Goal: Task Accomplishment & Management: Use online tool/utility

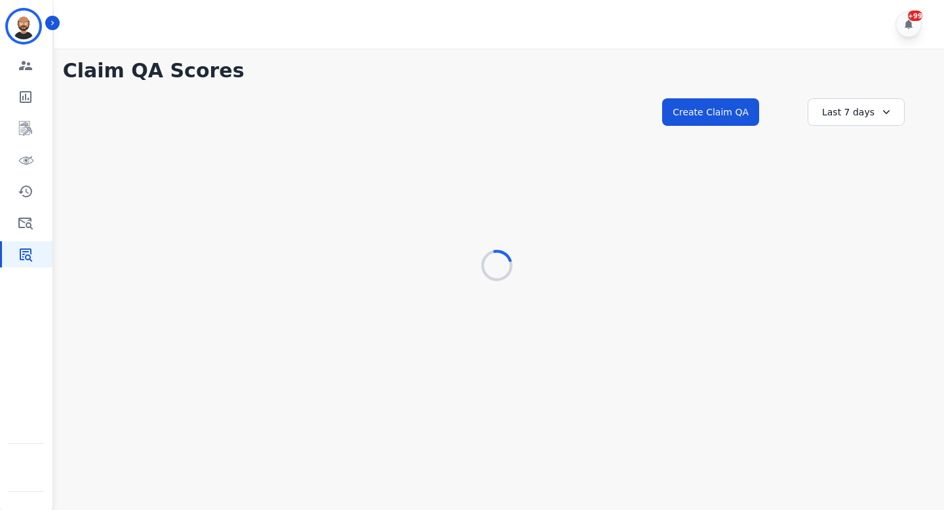
click at [326, 97] on div "**********" at bounding box center [497, 124] width 868 height 56
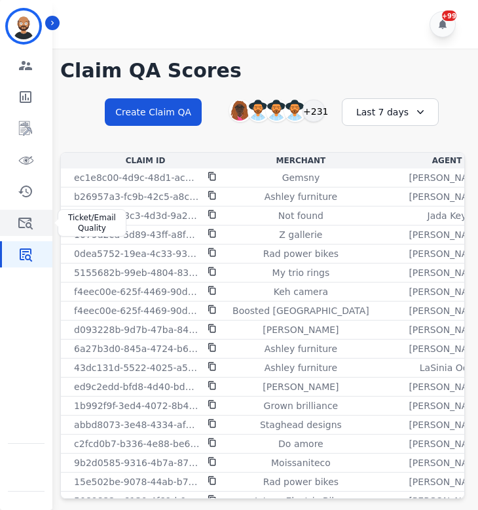
click at [35, 225] on link "Sidebar" at bounding box center [27, 223] width 50 height 26
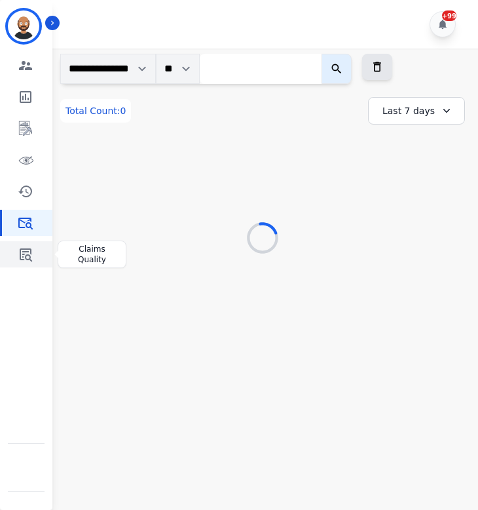
click at [31, 257] on icon "Sidebar" at bounding box center [26, 254] width 16 height 16
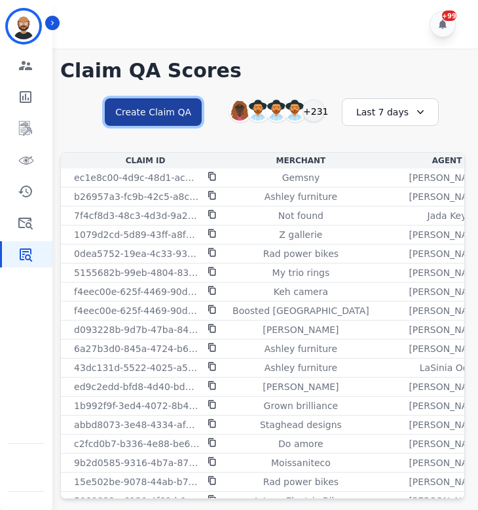
click at [146, 115] on button "Create Claim QA" at bounding box center [153, 112] width 97 height 28
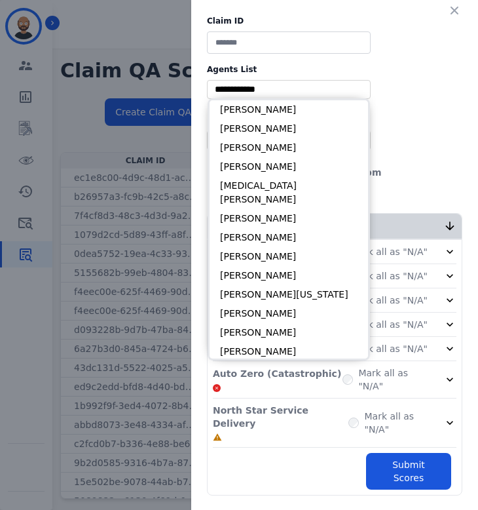
click at [297, 92] on input "selected options" at bounding box center [288, 90] width 157 height 14
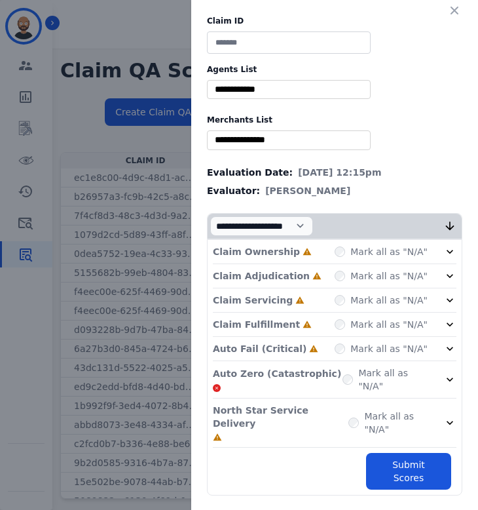
click at [194, 35] on div "Claim ID Agents List ** Alayna Sims Aleah Carroll Alejandra Woods Alexandra Mar…" at bounding box center [334, 255] width 287 height 511
click at [457, 10] on icon "button" at bounding box center [454, 10] width 13 height 13
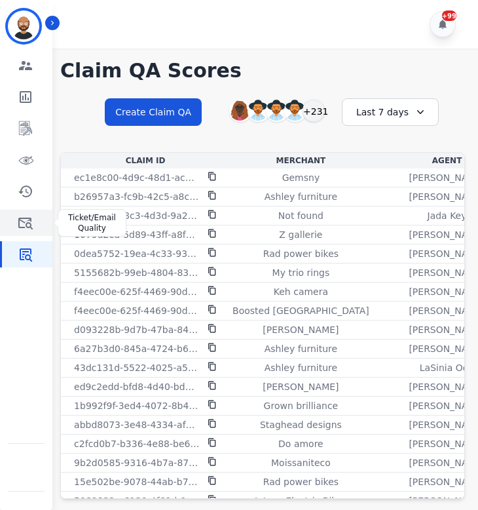
click at [27, 225] on icon "Sidebar" at bounding box center [26, 223] width 16 height 16
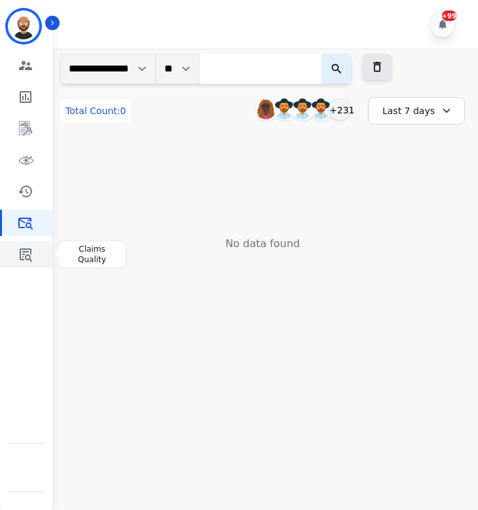
click at [29, 242] on link "Sidebar" at bounding box center [27, 254] width 50 height 26
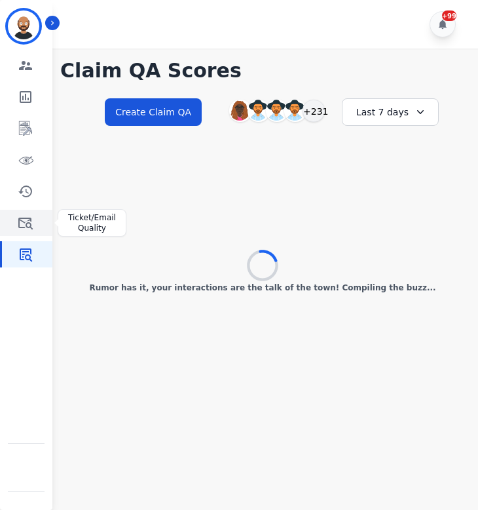
click at [22, 222] on icon "Sidebar" at bounding box center [26, 223] width 16 height 16
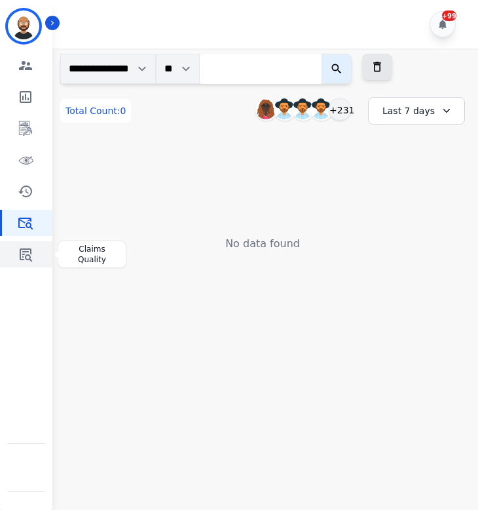
click at [28, 254] on icon "Sidebar" at bounding box center [26, 254] width 16 height 16
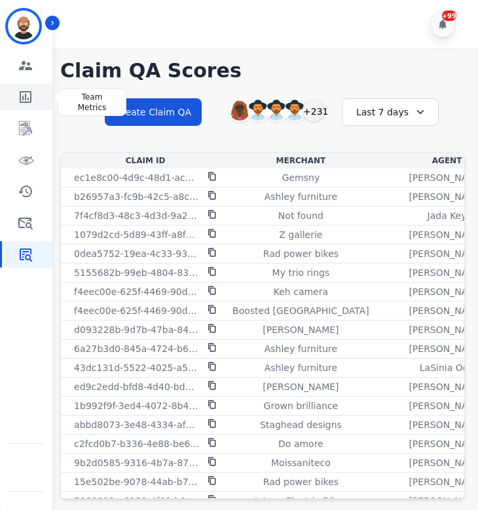
click at [25, 96] on icon "Sidebar" at bounding box center [26, 97] width 12 height 12
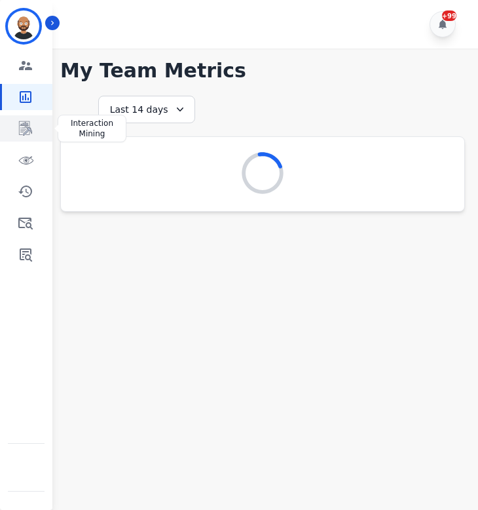
click at [30, 137] on link "Sidebar" at bounding box center [27, 128] width 50 height 26
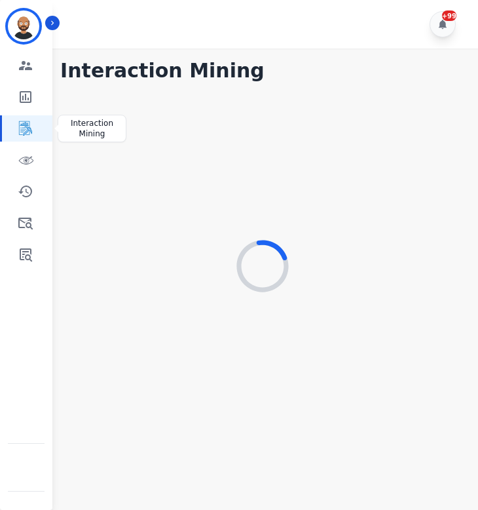
click at [30, 135] on icon "Sidebar" at bounding box center [26, 129] width 16 height 16
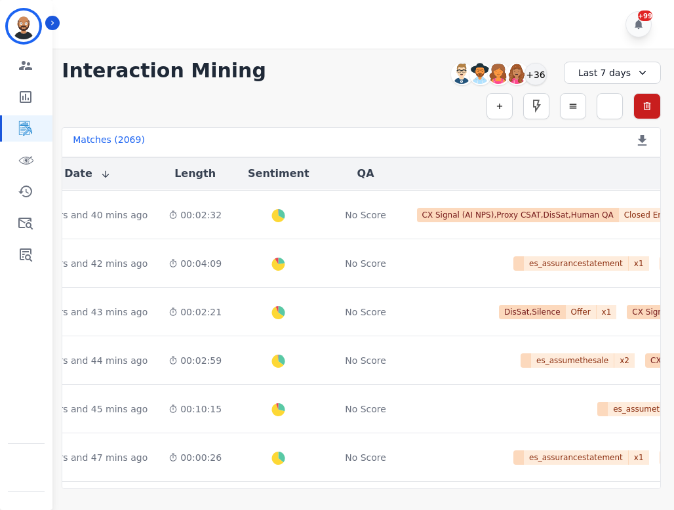
scroll to position [618, 364]
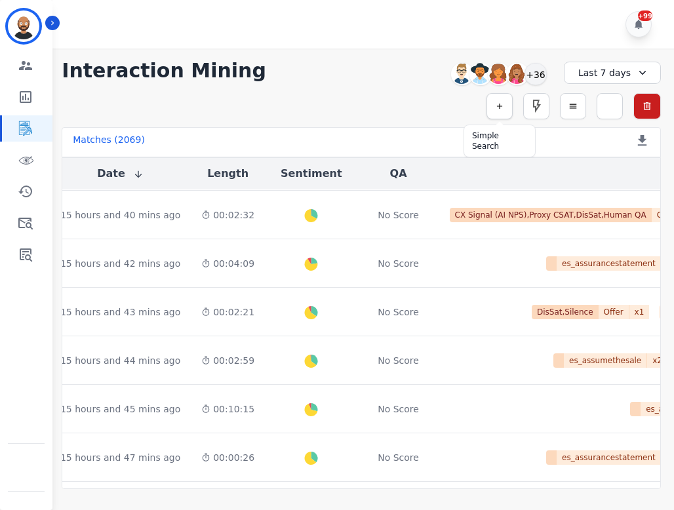
click at [504, 113] on button "button" at bounding box center [499, 106] width 26 height 26
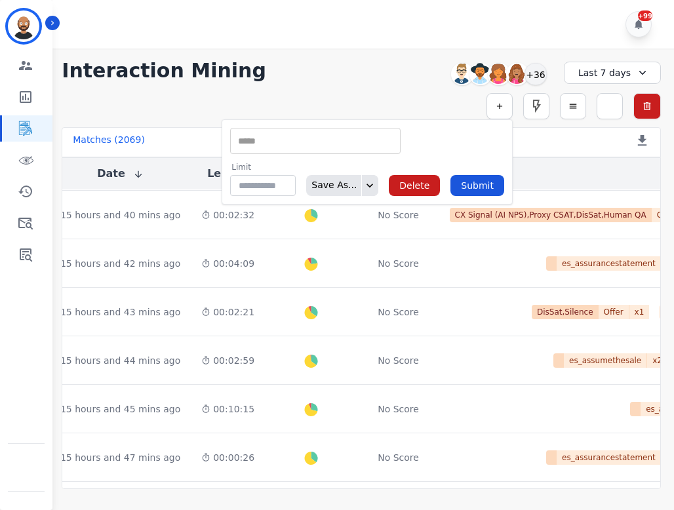
click at [372, 142] on input "selected options" at bounding box center [315, 141] width 164 height 14
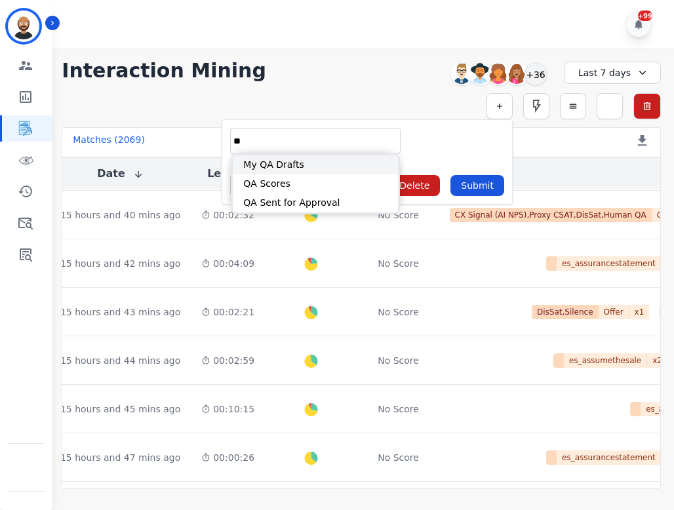
type input "**"
click at [348, 176] on li "QA Scores" at bounding box center [315, 183] width 165 height 19
type input "**********"
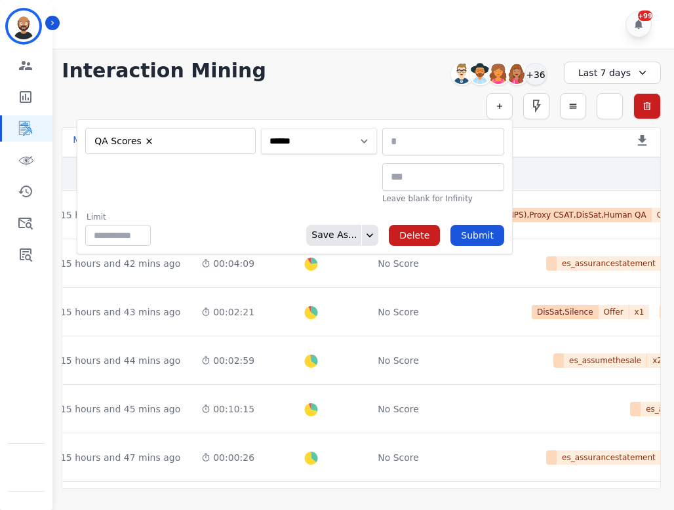
click at [335, 142] on select "**********" at bounding box center [319, 141] width 116 height 26
select select "******"
click at [377, 128] on select "**********" at bounding box center [319, 141] width 116 height 26
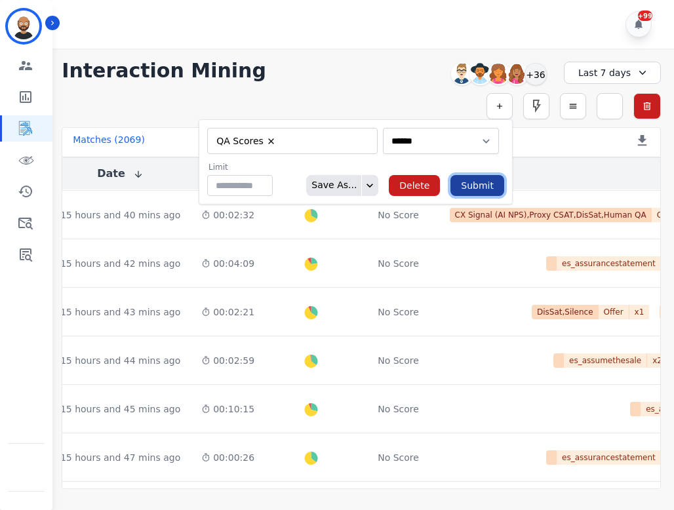
click at [482, 190] on button "Submit" at bounding box center [477, 185] width 54 height 21
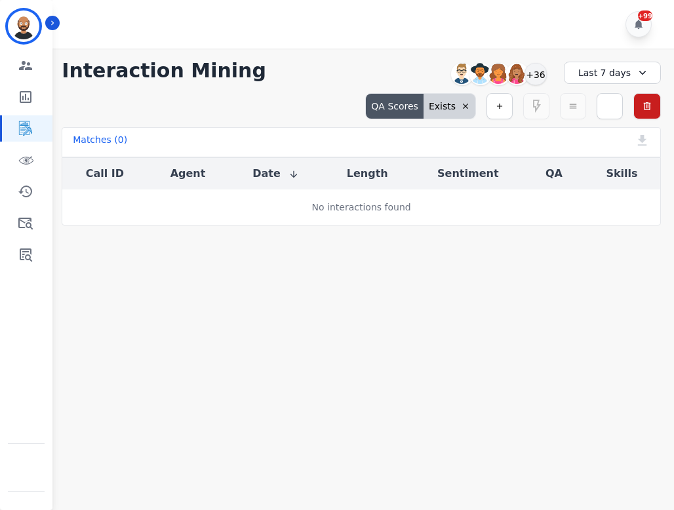
click at [626, 65] on div "Last 7 days" at bounding box center [612, 73] width 97 height 22
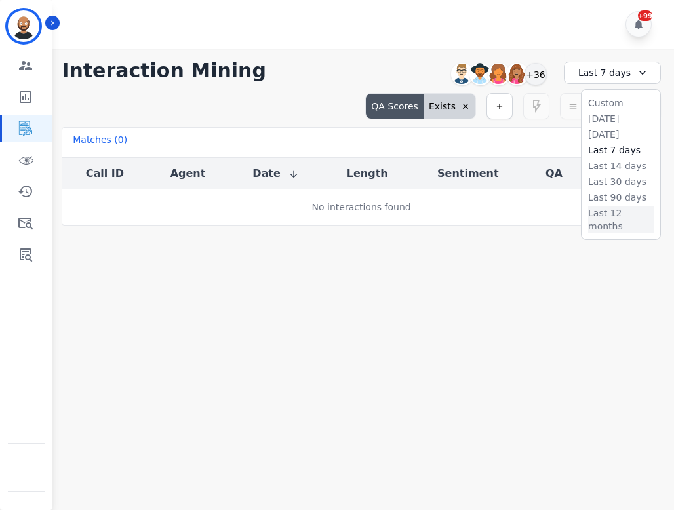
click at [607, 212] on li "Last 12 months" at bounding box center [621, 219] width 66 height 26
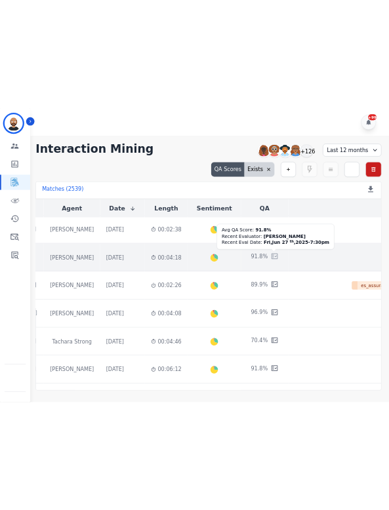
scroll to position [106, 221]
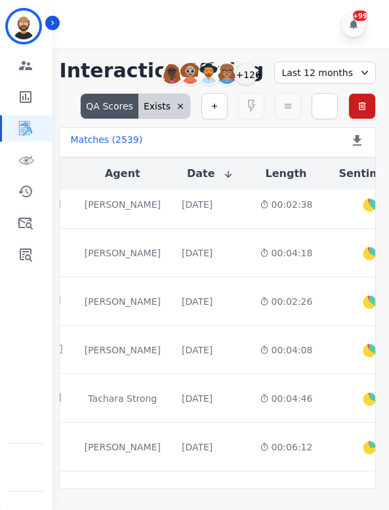
click at [351, 76] on div "Last 12 months" at bounding box center [325, 73] width 102 height 22
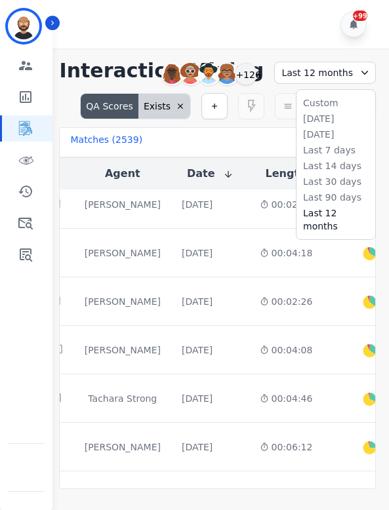
click at [330, 199] on li "Last 90 days" at bounding box center [336, 197] width 66 height 13
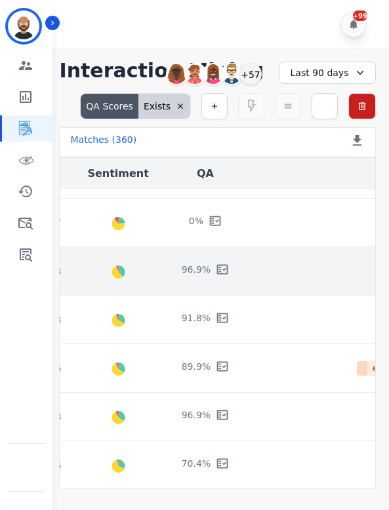
scroll to position [30, 472]
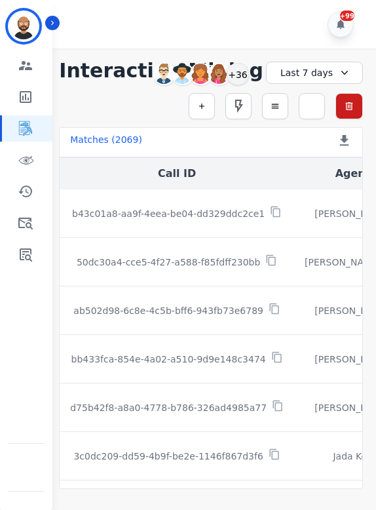
click at [330, 64] on div "Last 7 days" at bounding box center [314, 73] width 97 height 22
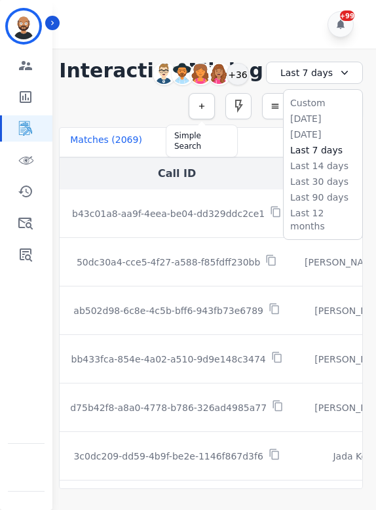
click at [199, 107] on icon "button" at bounding box center [201, 106] width 9 height 9
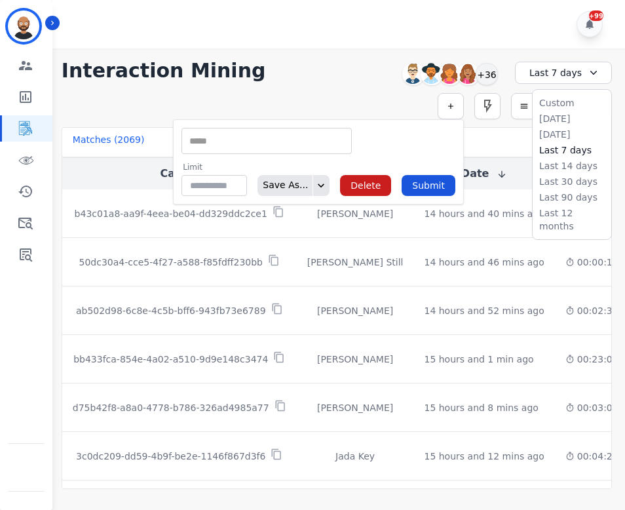
click at [197, 140] on input "selected options" at bounding box center [267, 141] width 164 height 14
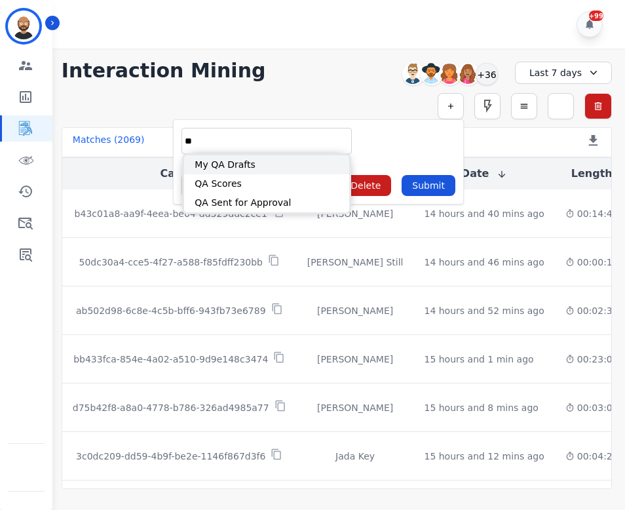
type input "**"
click at [214, 175] on li "QA Scores" at bounding box center [266, 183] width 165 height 19
type input "**********"
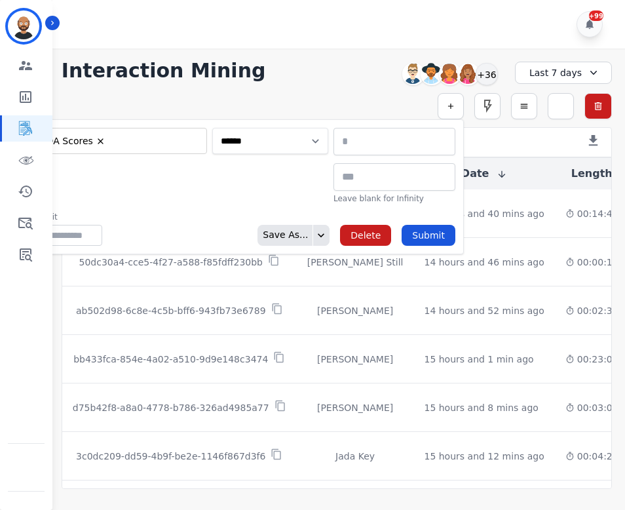
click at [304, 138] on select "**********" at bounding box center [270, 141] width 116 height 26
select select "******"
click at [328, 128] on select "**********" at bounding box center [270, 141] width 116 height 26
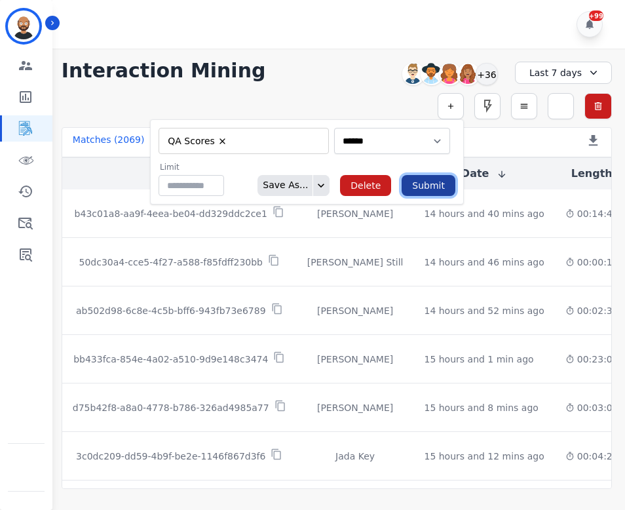
click at [388, 177] on button "Submit" at bounding box center [429, 185] width 54 height 21
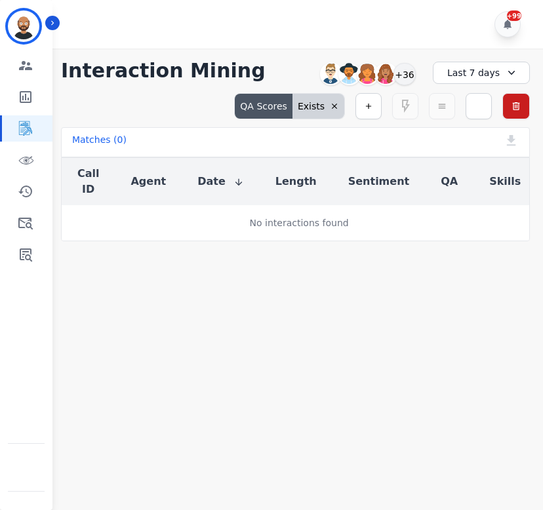
click at [388, 68] on div "Last 7 days" at bounding box center [480, 73] width 97 height 22
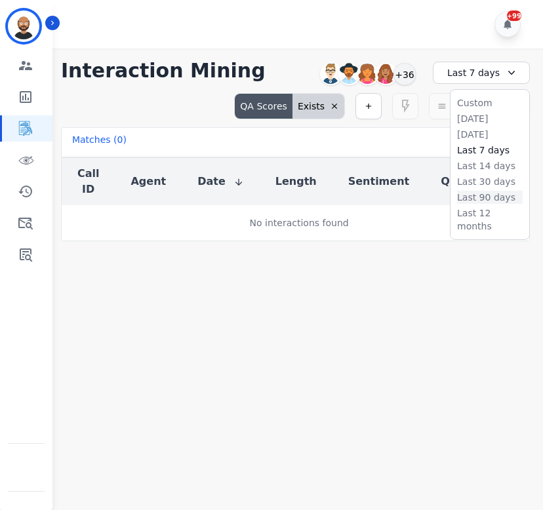
click at [388, 194] on li "Last 90 days" at bounding box center [490, 197] width 66 height 13
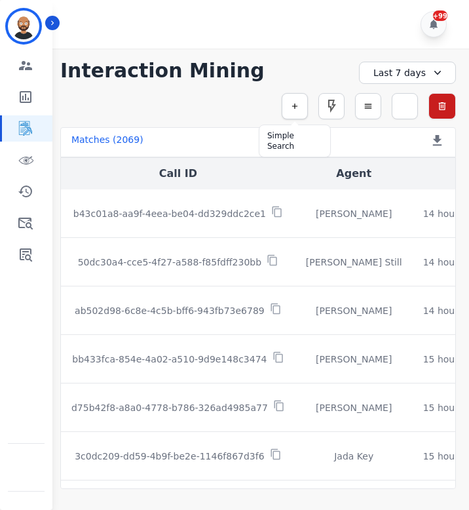
click at [288, 107] on button "button" at bounding box center [295, 106] width 26 height 26
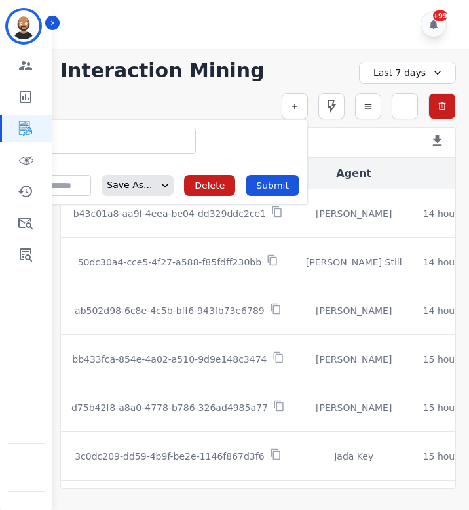
click at [157, 139] on input "selected options" at bounding box center [111, 141] width 164 height 14
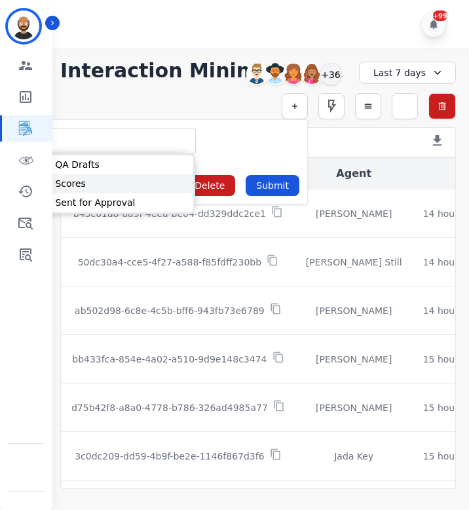
type input "**"
click at [130, 178] on li "QA Scores" at bounding box center [110, 183] width 165 height 19
type input "**********"
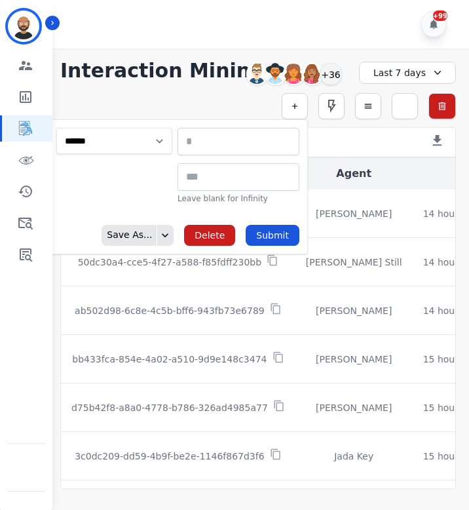
click at [147, 142] on select "**********" at bounding box center [114, 141] width 116 height 26
select select "******"
click at [172, 128] on select "**********" at bounding box center [114, 141] width 116 height 26
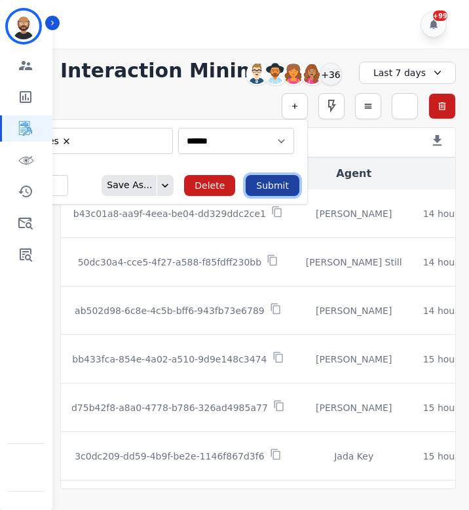
click at [278, 186] on button "Submit" at bounding box center [273, 185] width 54 height 21
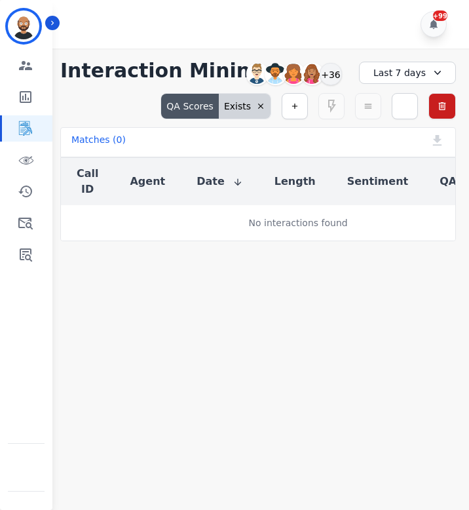
click at [387, 68] on div "Last 7 days" at bounding box center [407, 73] width 97 height 22
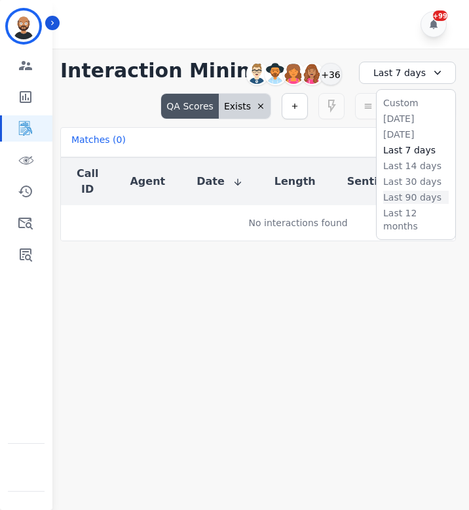
click at [390, 194] on li "Last 90 days" at bounding box center [416, 197] width 66 height 13
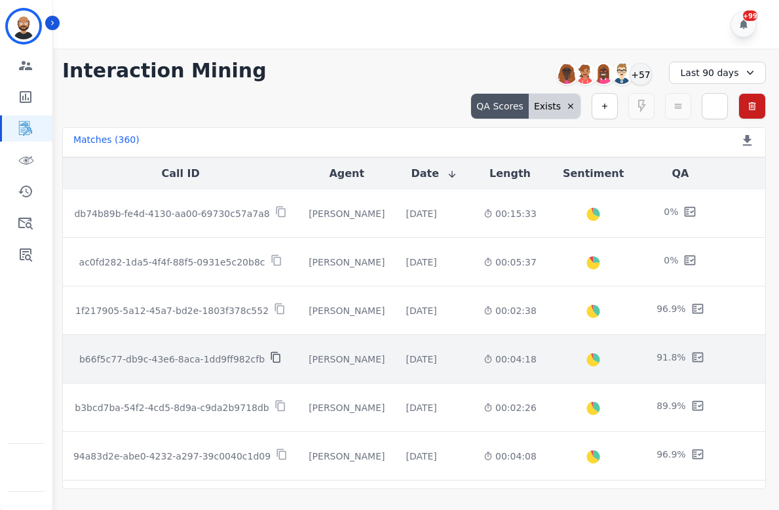
click at [276, 353] on icon at bounding box center [276, 357] width 12 height 12
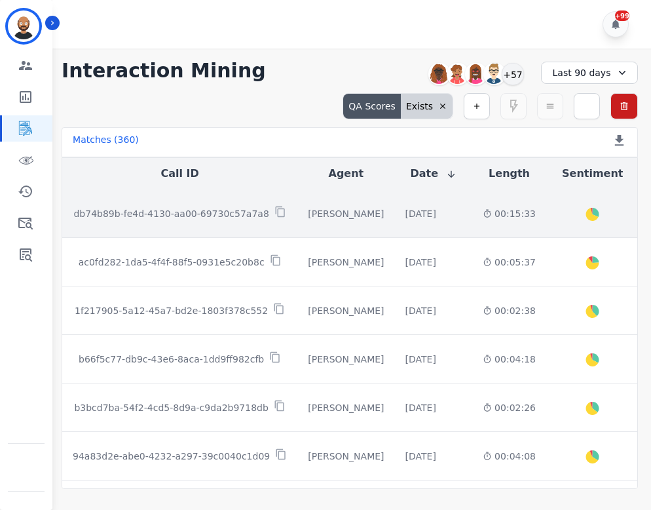
click at [241, 212] on p "db74b89b-fe4d-4130-aa00-69730c57a7a8" at bounding box center [170, 213] width 195 height 13
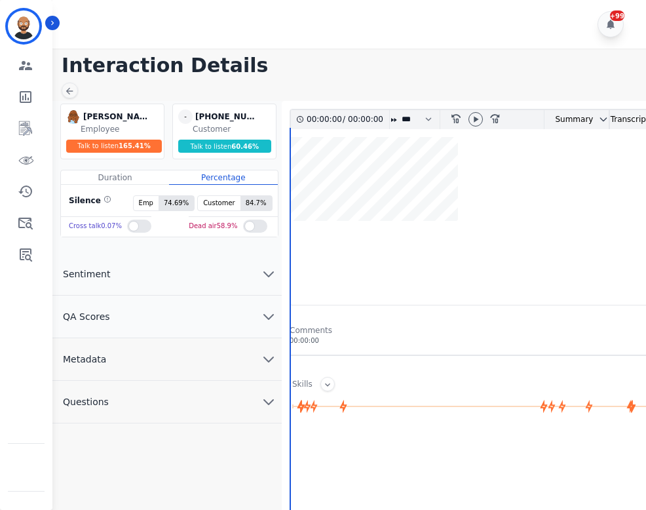
click at [124, 321] on button "QA Scores" at bounding box center [166, 317] width 229 height 43
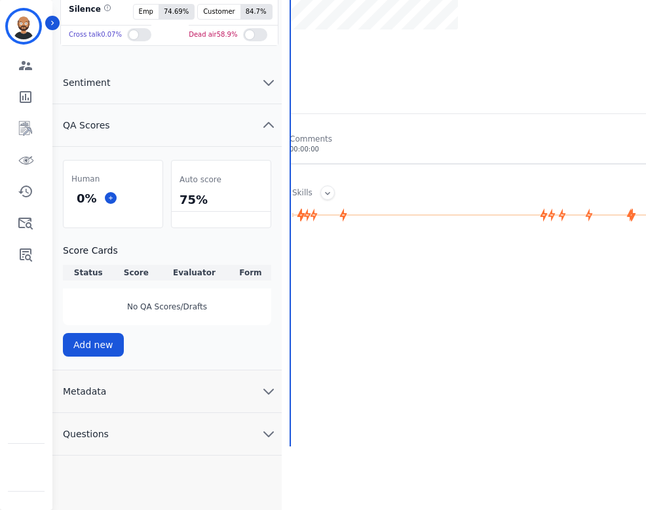
scroll to position [193, 0]
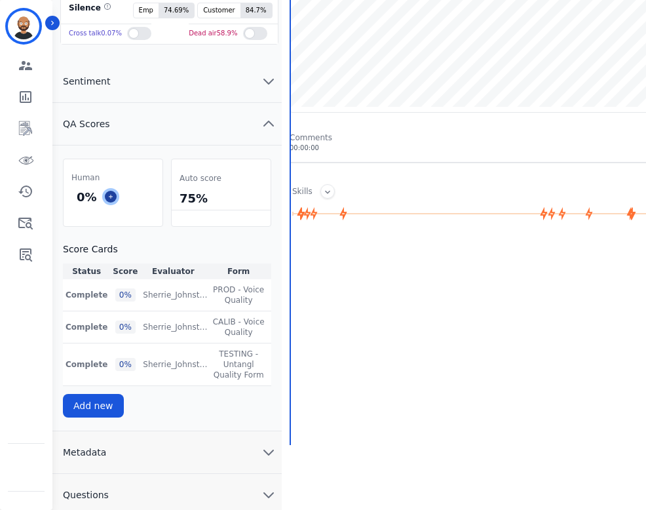
click at [112, 195] on icon at bounding box center [110, 196] width 7 height 7
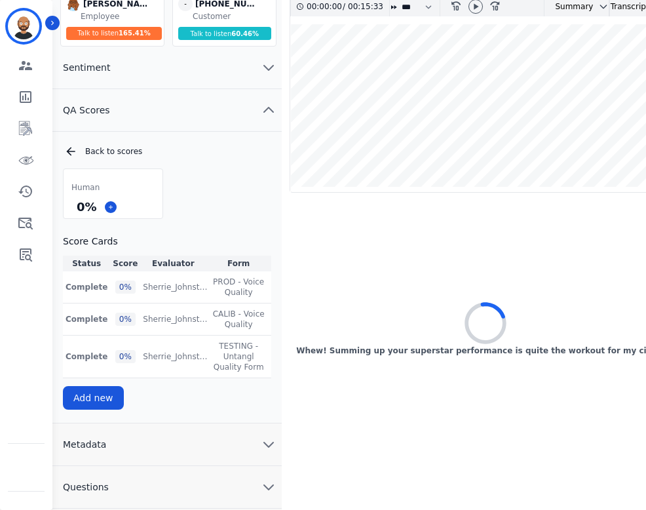
select select
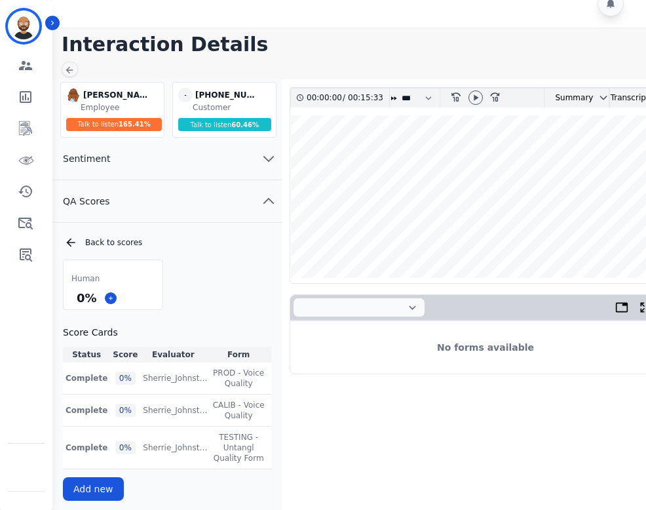
scroll to position [28, 0]
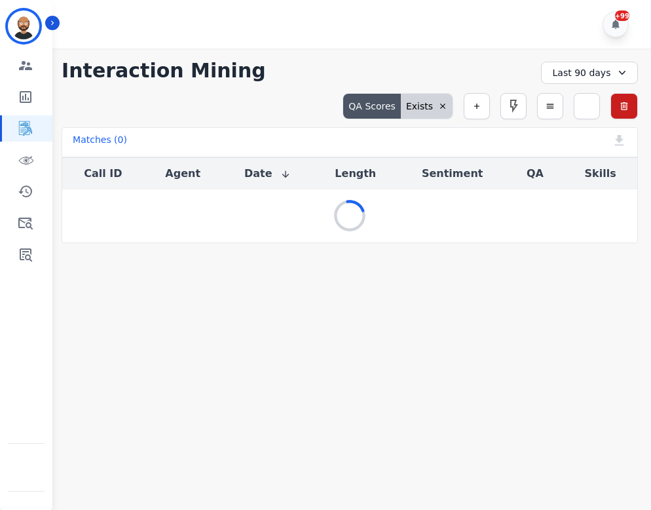
click at [400, 105] on icon at bounding box center [442, 106] width 9 height 9
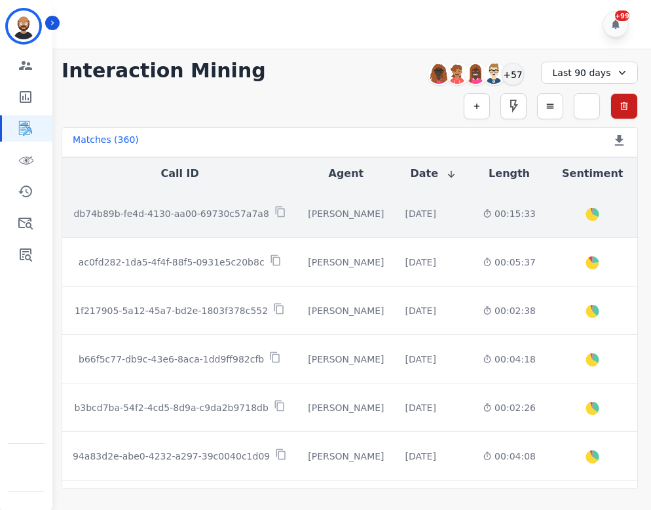
click at [248, 209] on p "db74b89b-fe4d-4130-aa00-69730c57a7a8" at bounding box center [170, 213] width 195 height 13
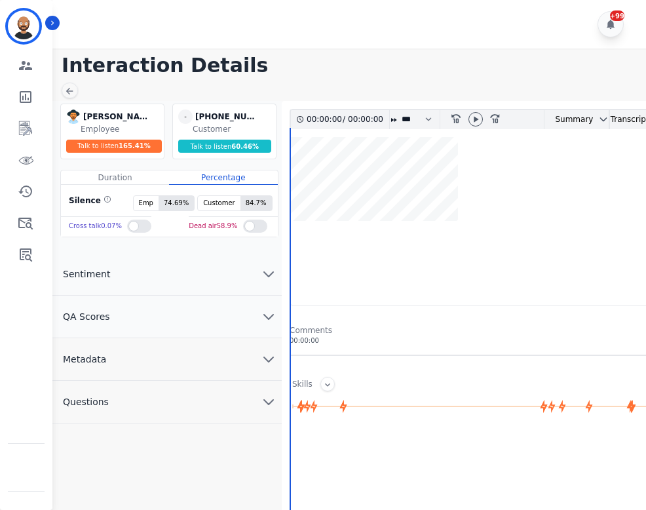
click at [208, 321] on button "QA Scores" at bounding box center [166, 317] width 229 height 43
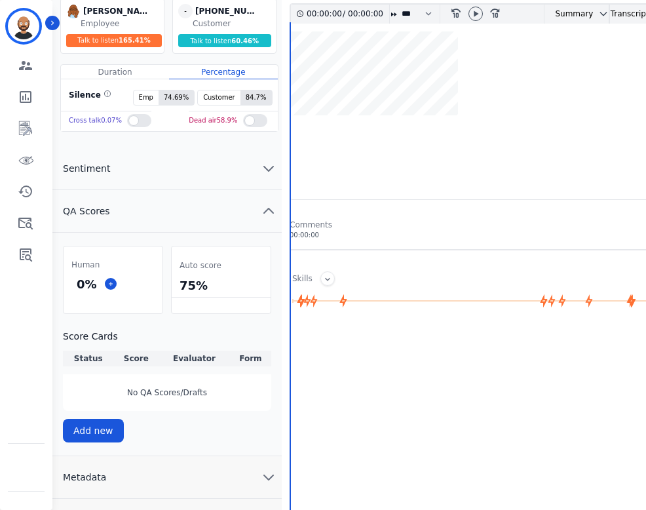
scroll to position [128, 0]
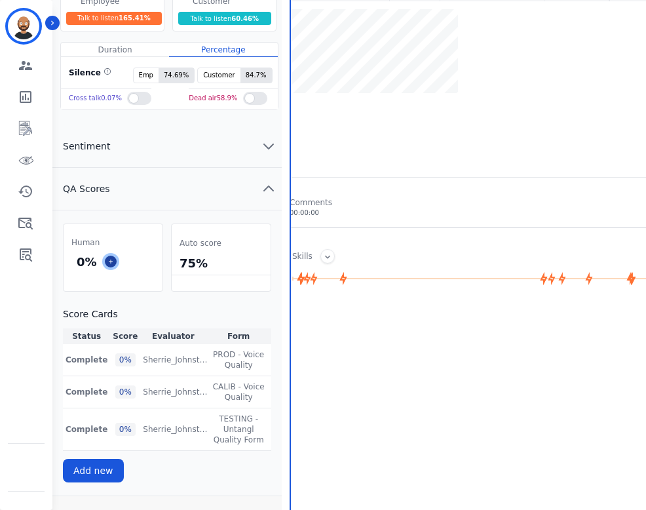
click at [114, 260] on button at bounding box center [111, 262] width 12 height 12
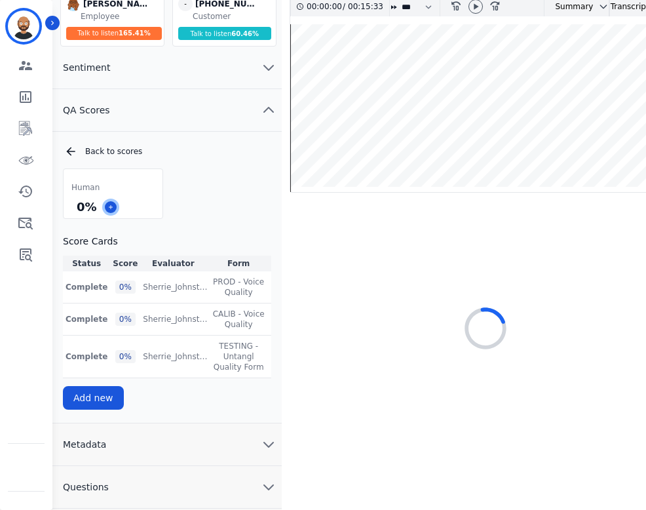
select select
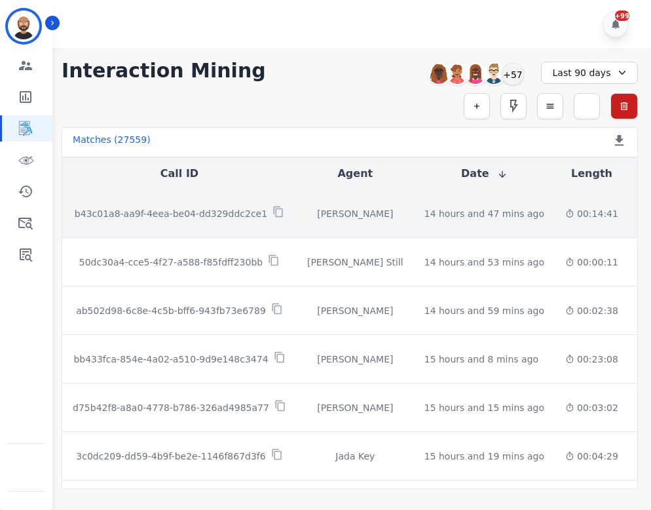
click at [239, 210] on p "b43c01a8-aa9f-4eea-be04-dd329ddc2ce1" at bounding box center [171, 213] width 193 height 13
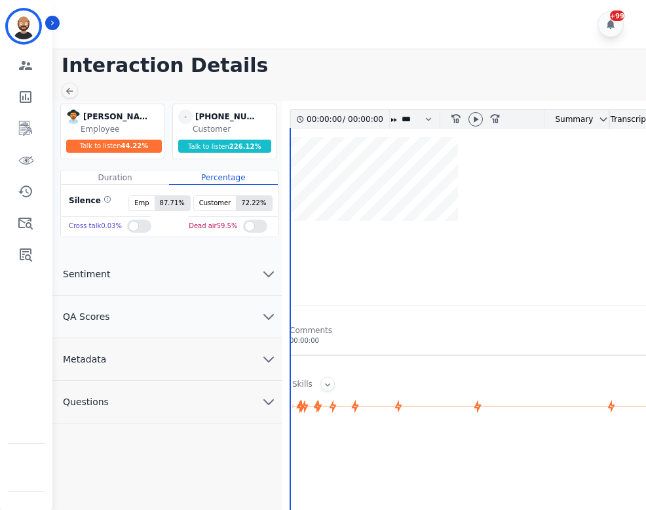
click at [201, 310] on button "QA Scores" at bounding box center [166, 317] width 229 height 43
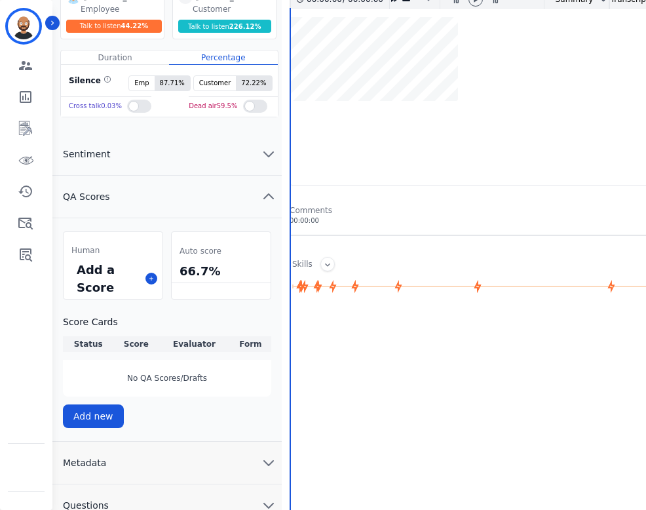
scroll to position [121, 0]
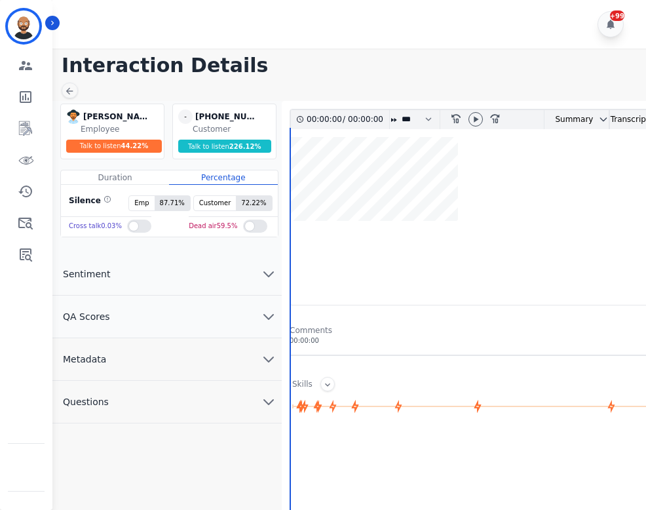
click at [204, 303] on button "QA Scores" at bounding box center [166, 317] width 229 height 43
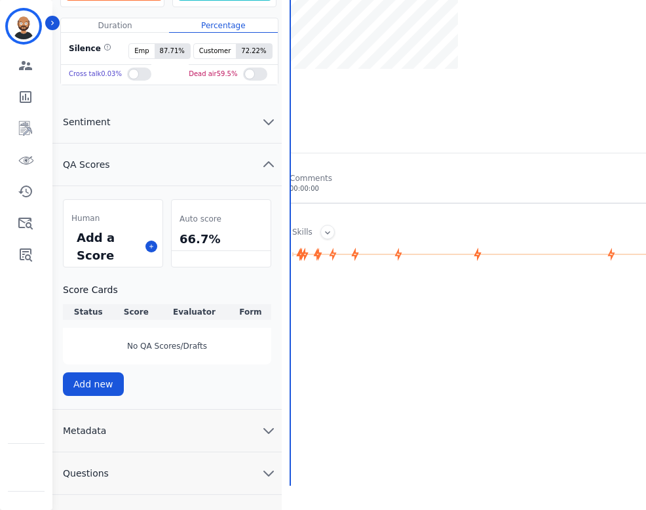
scroll to position [195, 0]
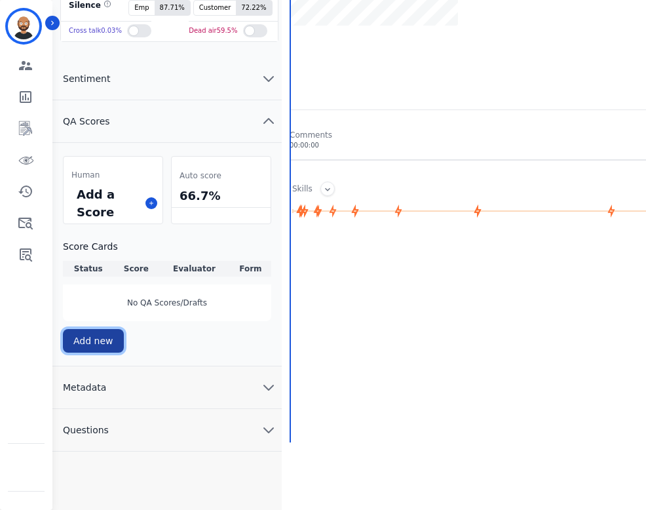
click at [96, 343] on button "Add new" at bounding box center [93, 341] width 61 height 24
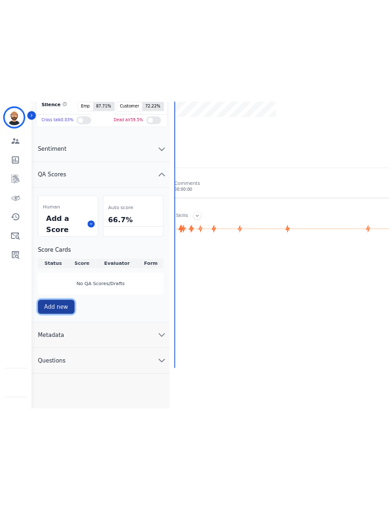
scroll to position [138, 0]
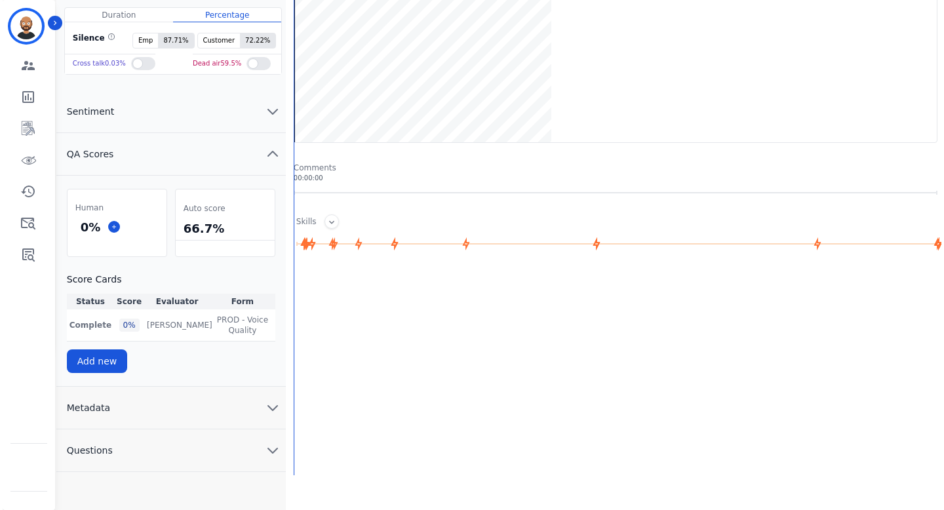
scroll to position [0, 0]
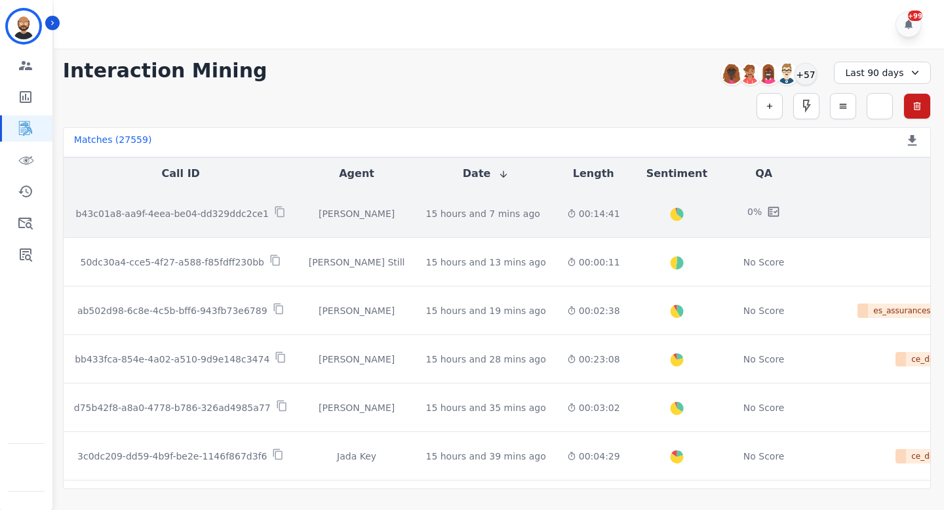
click at [217, 213] on p "b43c01a8-aa9f-4eea-be04-dd329ddc2ce1" at bounding box center [172, 213] width 193 height 13
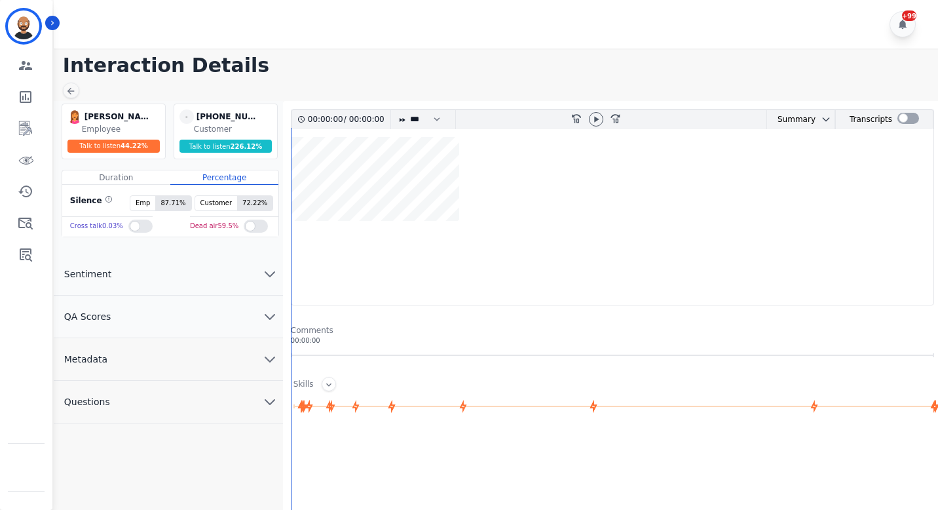
click at [256, 316] on button "QA Scores" at bounding box center [168, 317] width 229 height 43
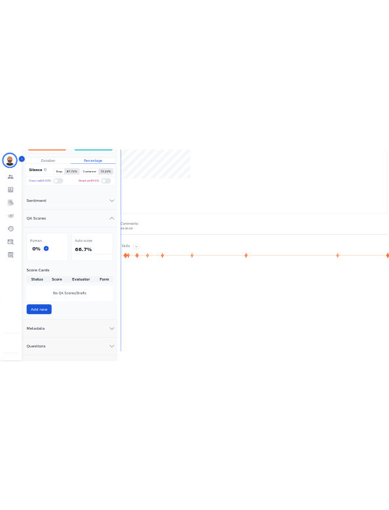
scroll to position [195, 0]
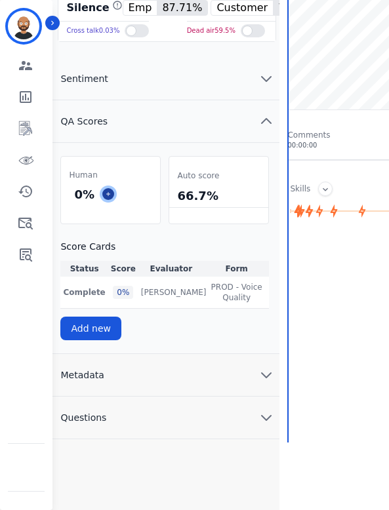
click at [111, 194] on icon at bounding box center [108, 194] width 7 height 7
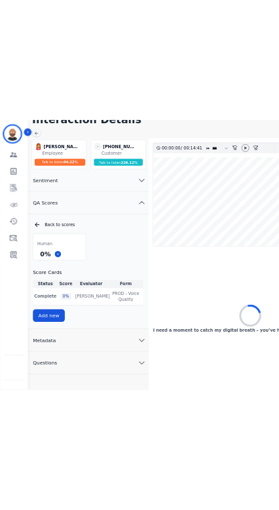
scroll to position [71, 0]
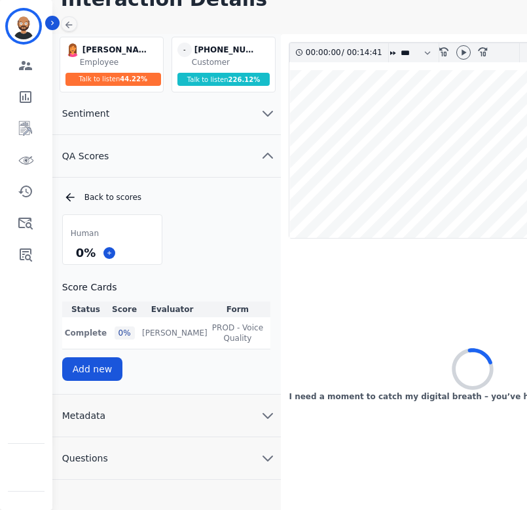
select select "*"
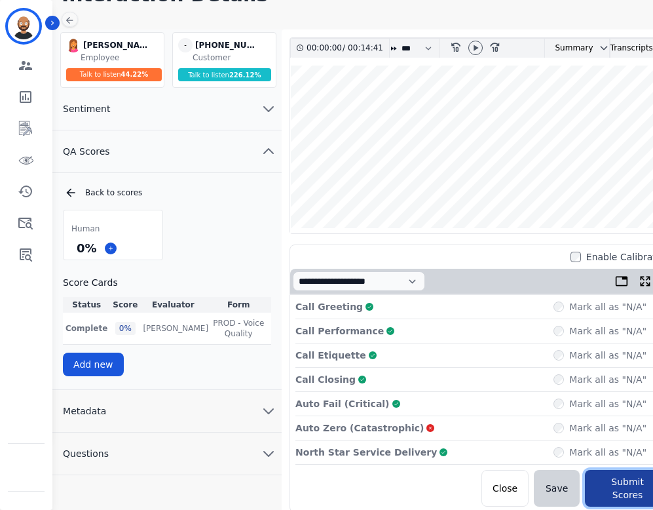
click at [400, 476] on button "Submit Scores" at bounding box center [627, 488] width 85 height 37
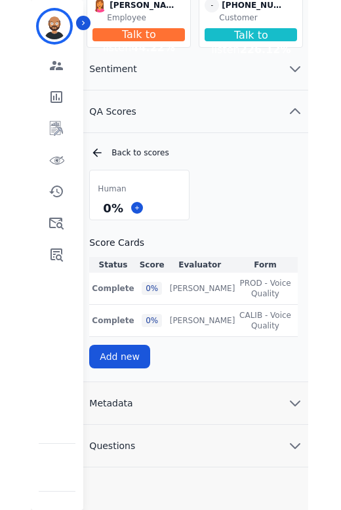
scroll to position [115, 0]
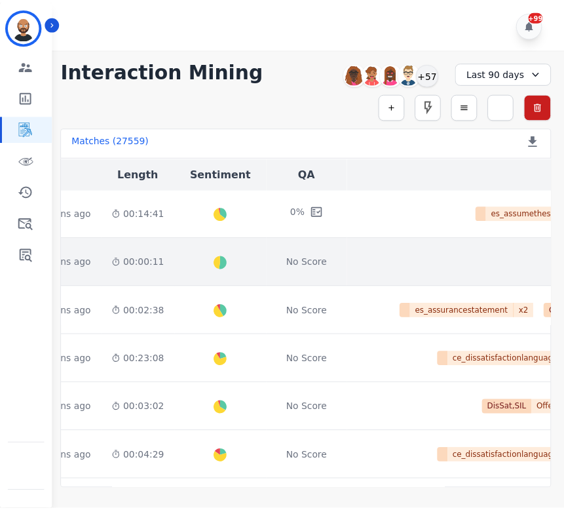
scroll to position [1, 0]
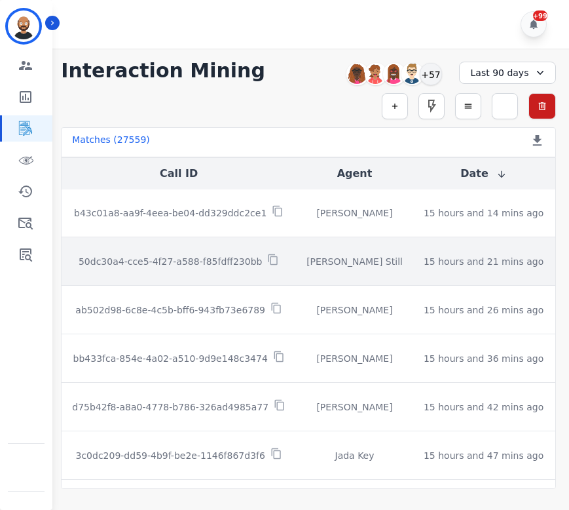
click at [228, 258] on p "50dc30a4-cce5-4f27-a588-f85fdff230bb" at bounding box center [170, 261] width 183 height 13
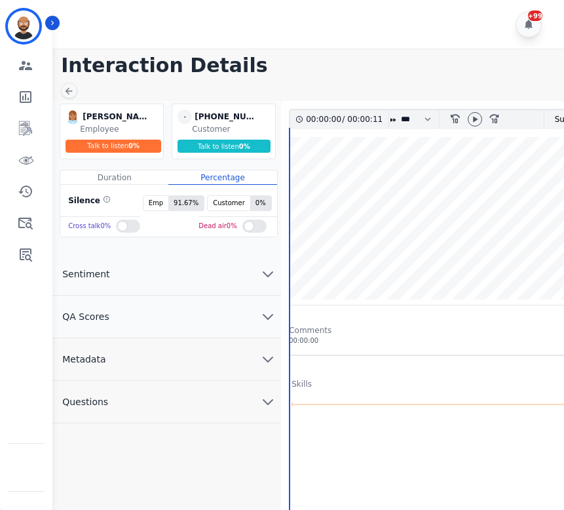
click at [184, 318] on button "QA Scores" at bounding box center [166, 317] width 229 height 43
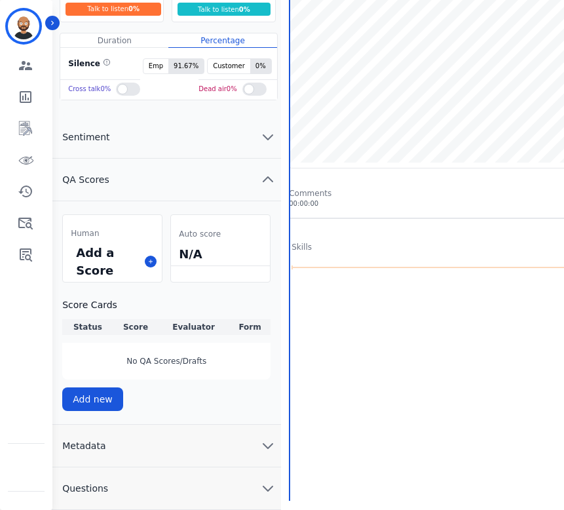
scroll to position [142, 0]
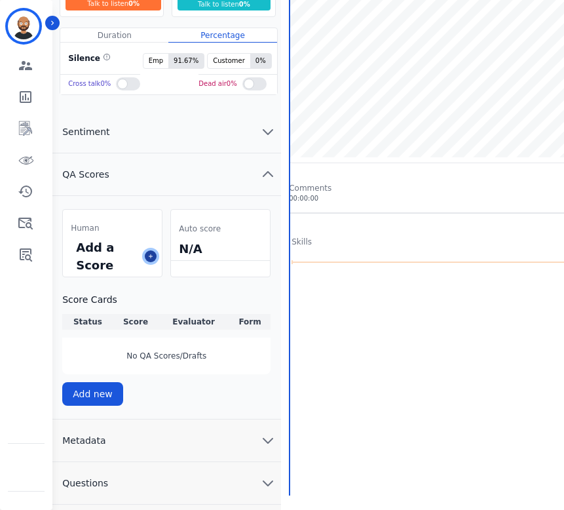
click at [153, 254] on icon at bounding box center [150, 256] width 7 height 7
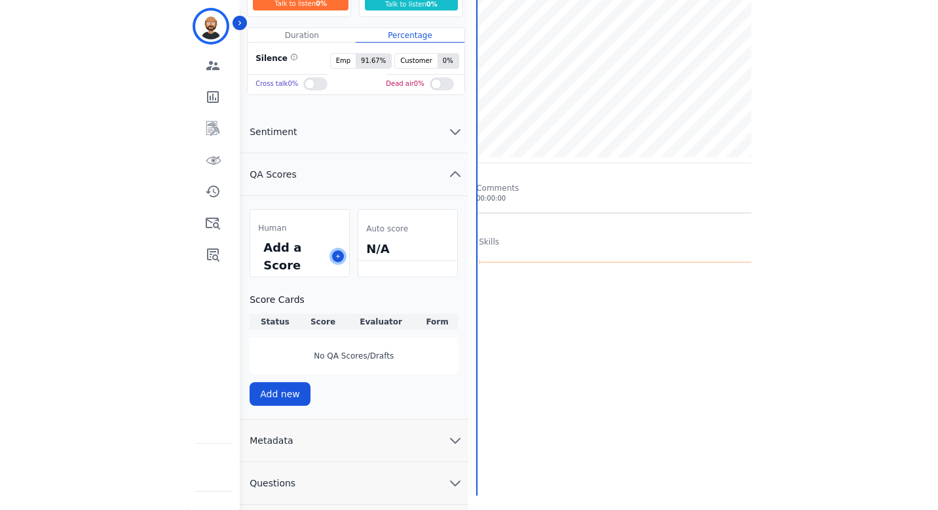
scroll to position [67, 0]
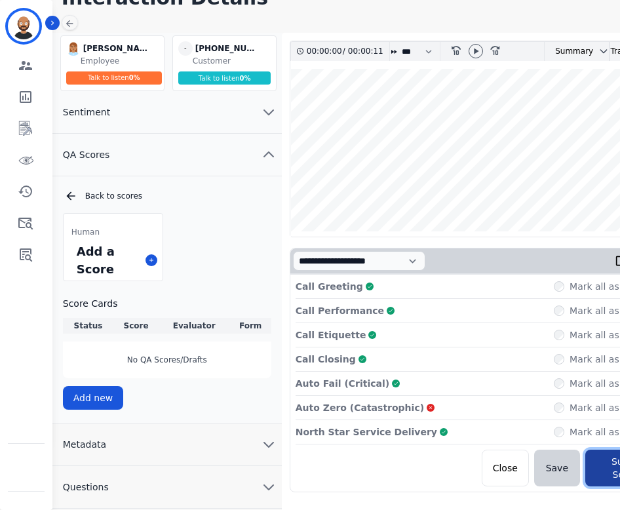
click at [400, 461] on button "Submit Scores" at bounding box center [627, 468] width 85 height 37
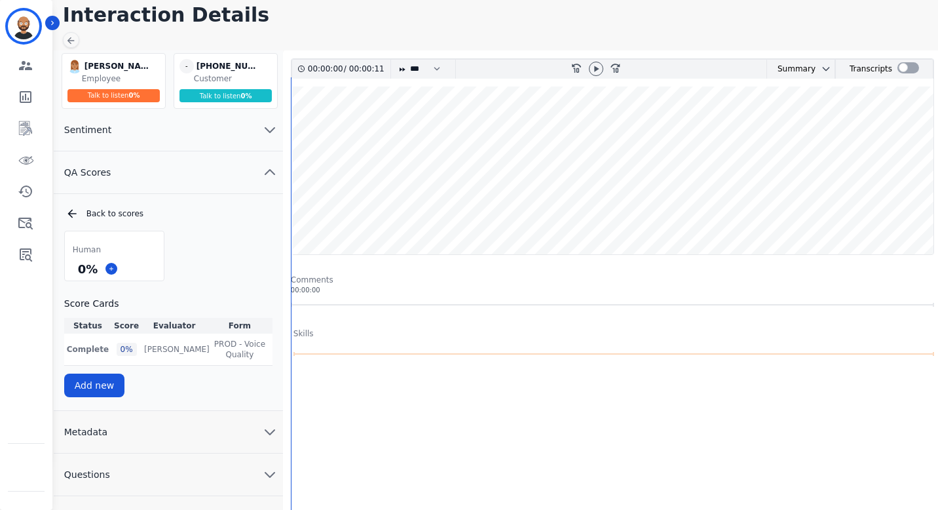
scroll to position [0, 0]
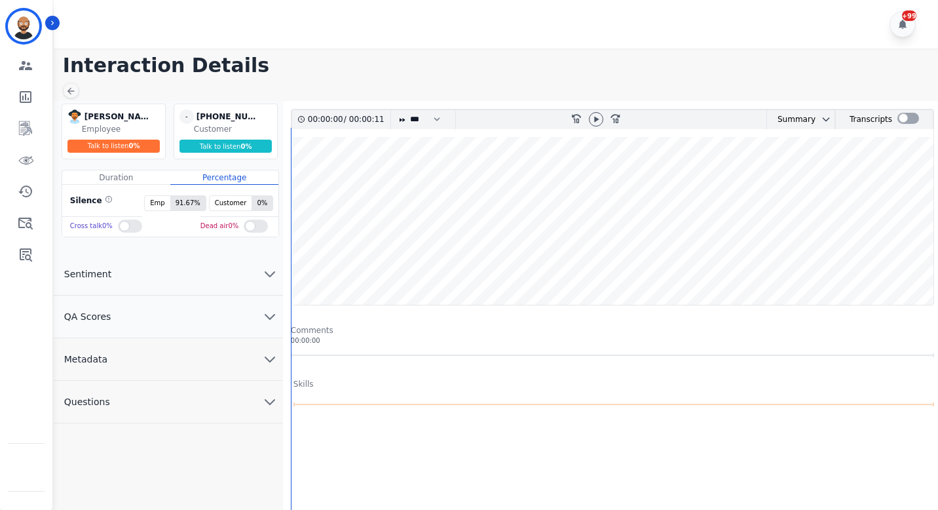
click at [176, 322] on button "QA Scores" at bounding box center [168, 317] width 229 height 43
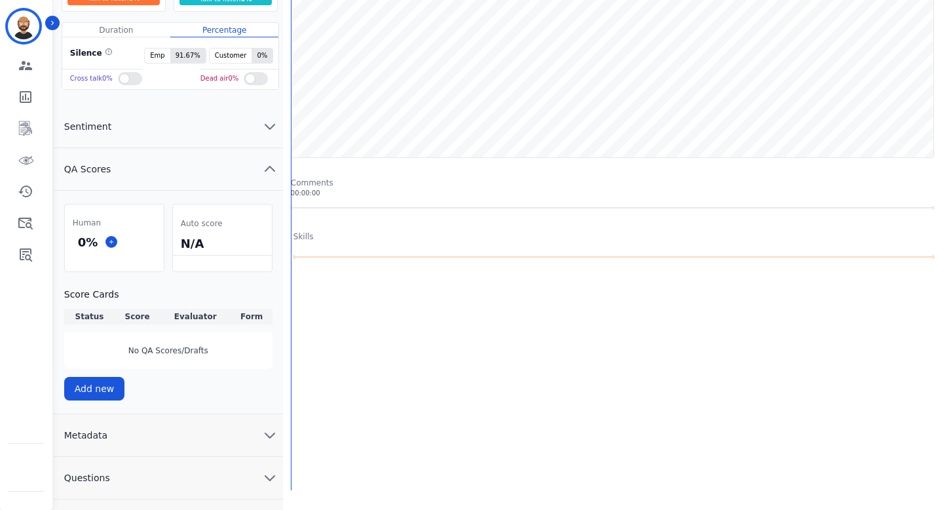
scroll to position [193, 0]
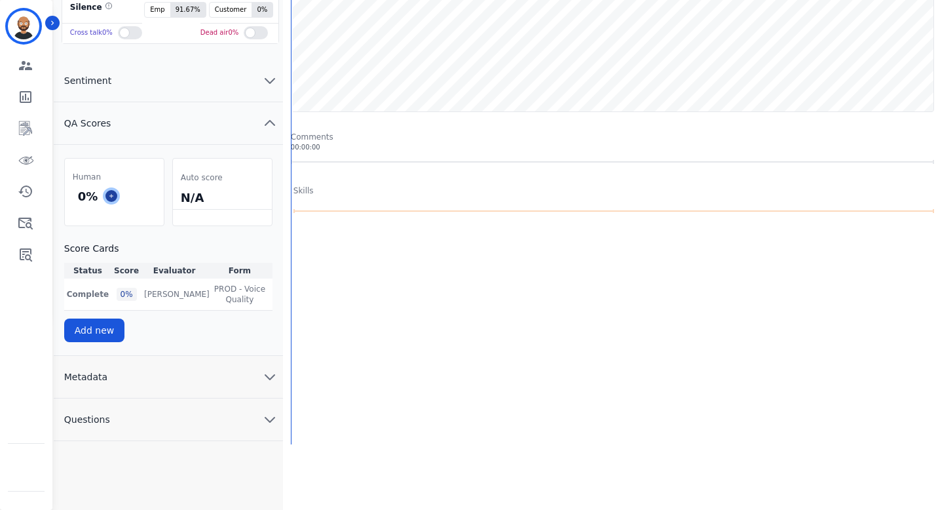
click at [111, 196] on icon at bounding box center [111, 196] width 7 height 7
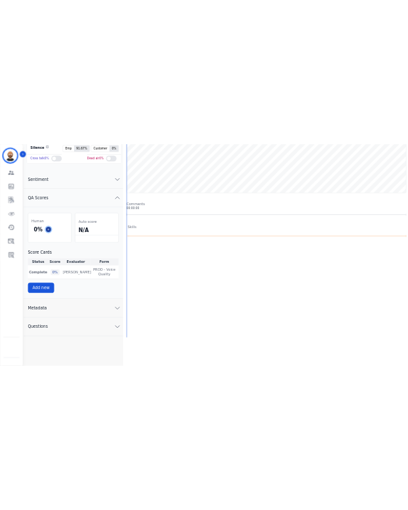
scroll to position [66, 0]
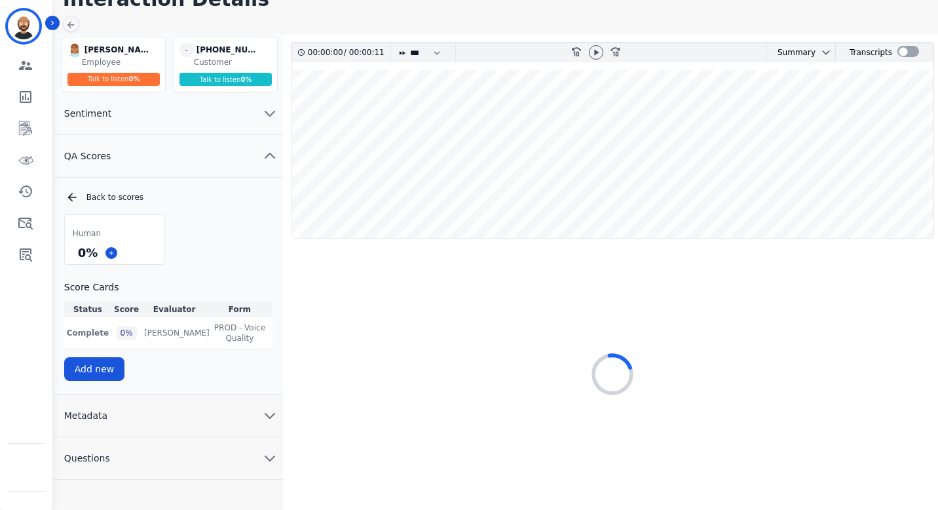
select select "*"
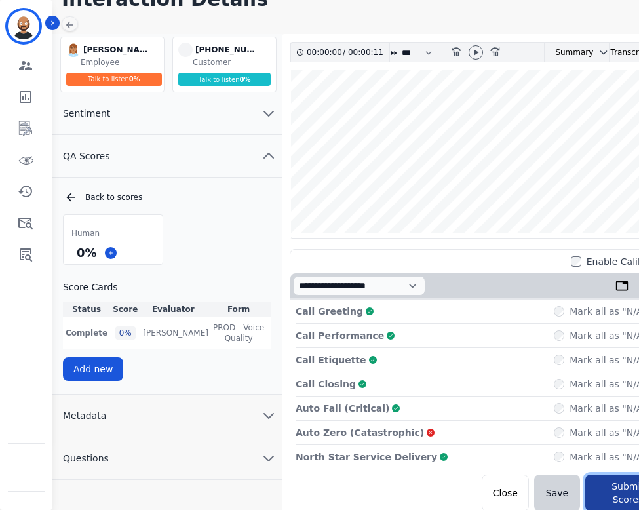
click at [600, 484] on button "Submit Scores" at bounding box center [627, 492] width 85 height 37
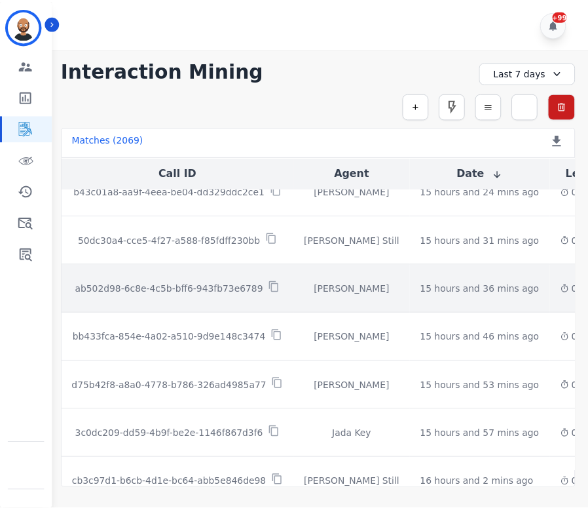
scroll to position [20, 0]
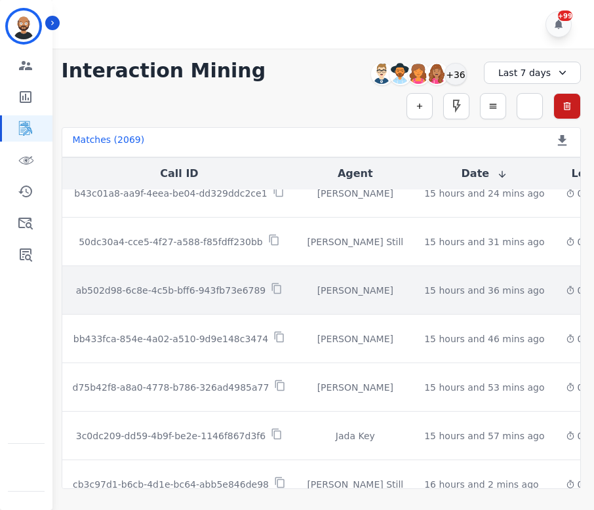
click at [251, 289] on p "ab502d98-6c8e-4c5b-bff6-943fb73e6789" at bounding box center [171, 290] width 190 height 13
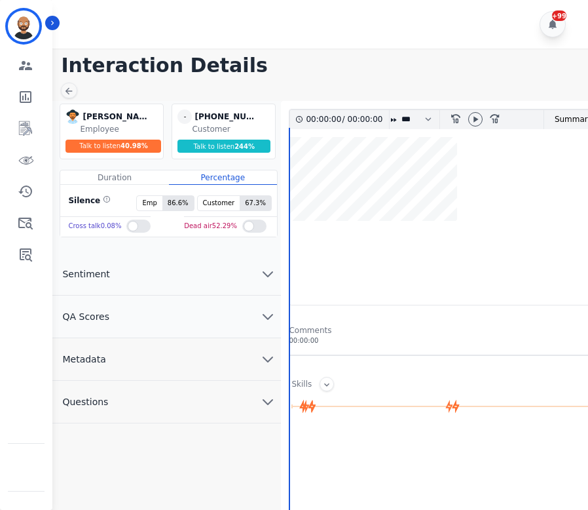
click at [232, 307] on button "QA Scores" at bounding box center [166, 317] width 229 height 43
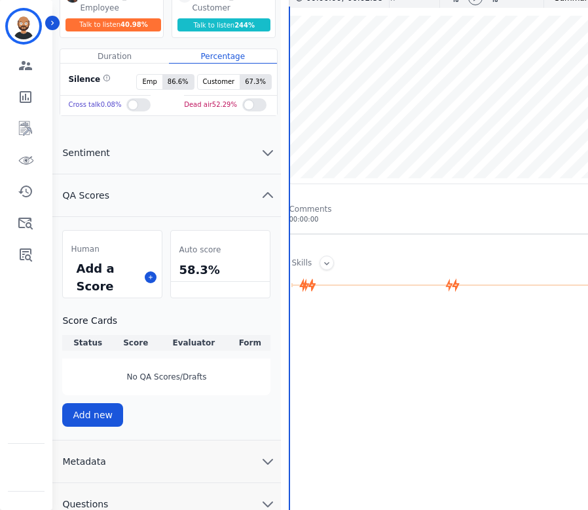
scroll to position [195, 0]
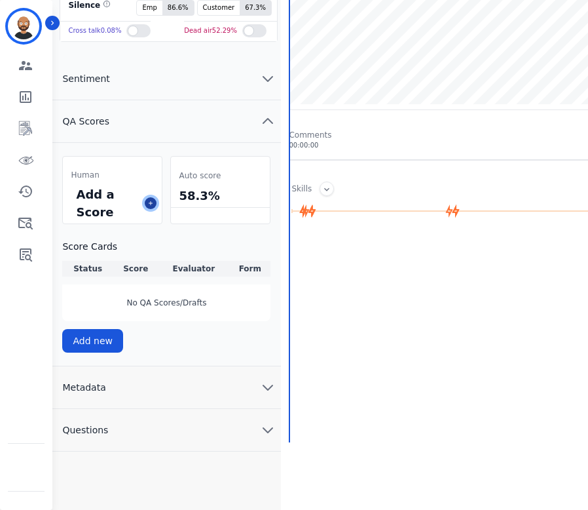
click at [151, 202] on icon at bounding box center [151, 203] width 4 height 4
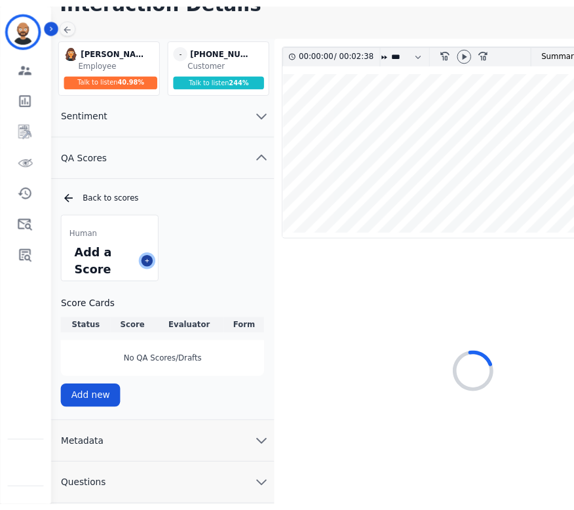
scroll to position [67, 0]
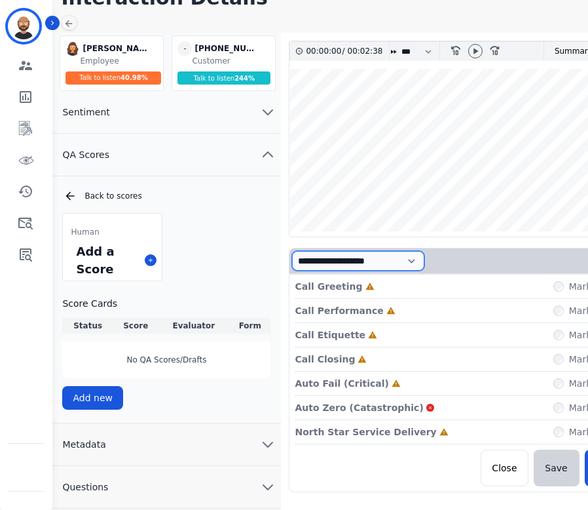
click at [412, 263] on select "**********" at bounding box center [358, 261] width 132 height 20
select select "*"
click at [292, 271] on select "**********" at bounding box center [358, 261] width 132 height 20
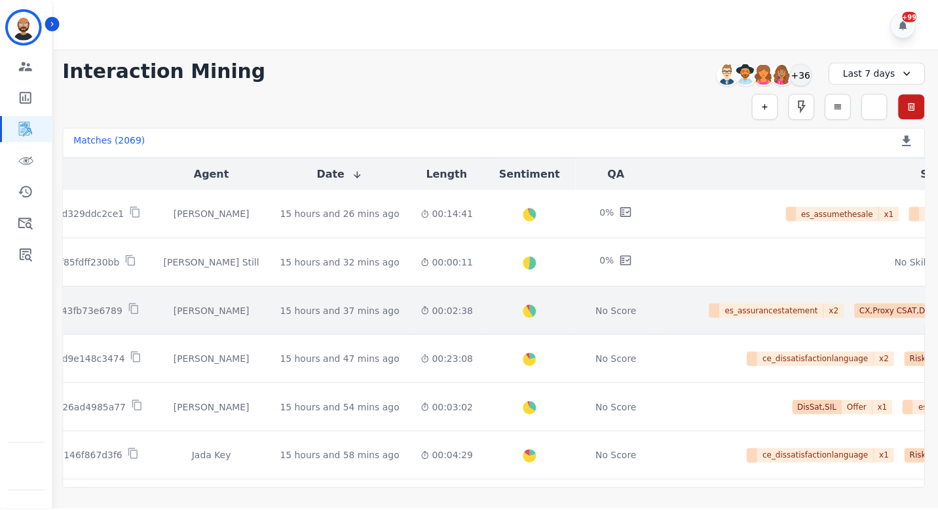
scroll to position [0, 10]
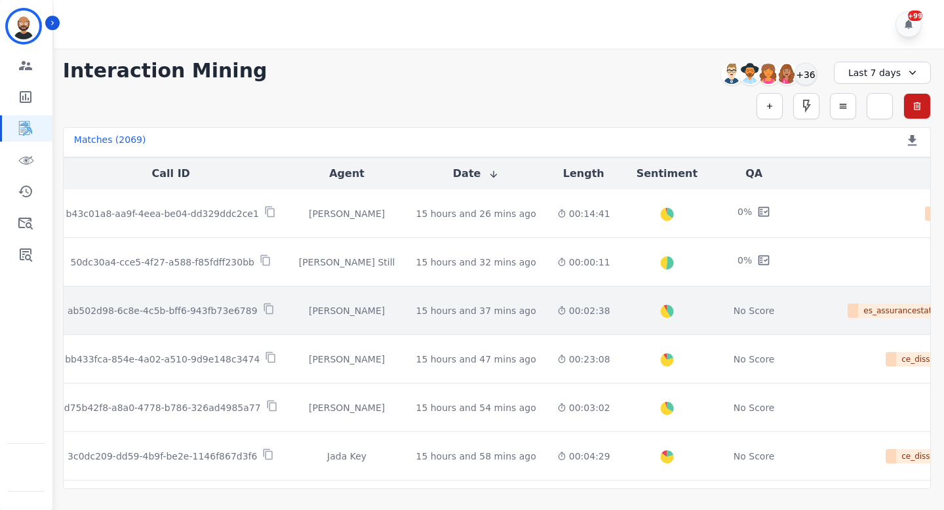
click at [229, 307] on p "ab502d98-6c8e-4c5b-bff6-943fb73e6789" at bounding box center [162, 310] width 190 height 13
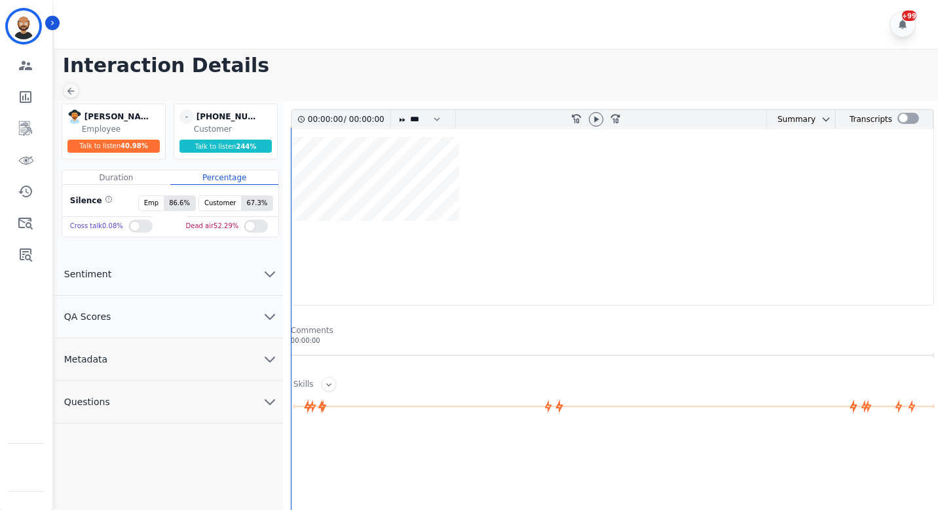
click at [261, 324] on button "QA Scores" at bounding box center [168, 317] width 229 height 43
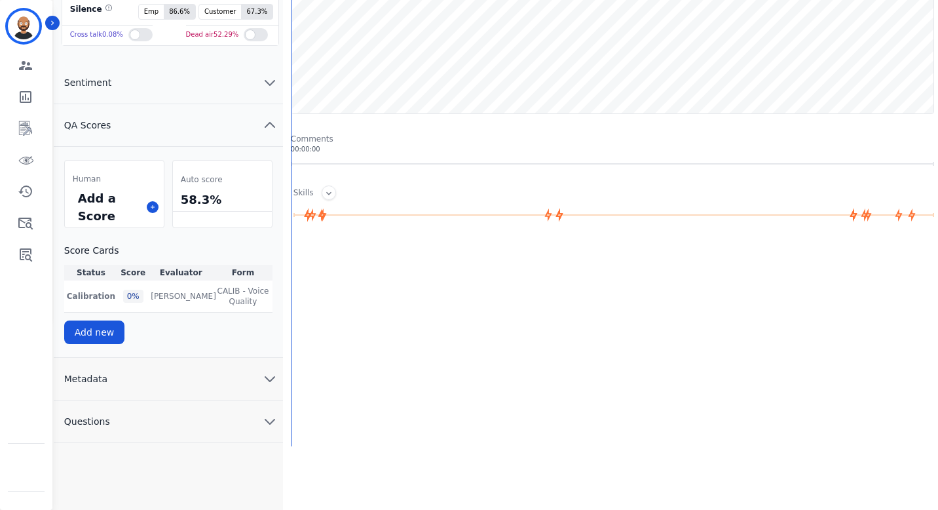
scroll to position [195, 0]
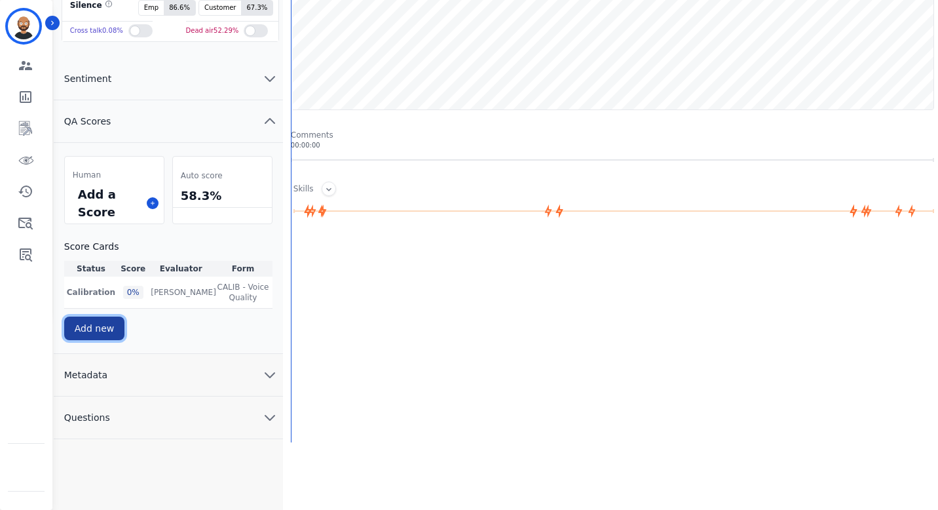
click at [113, 327] on button "Add new" at bounding box center [94, 328] width 61 height 24
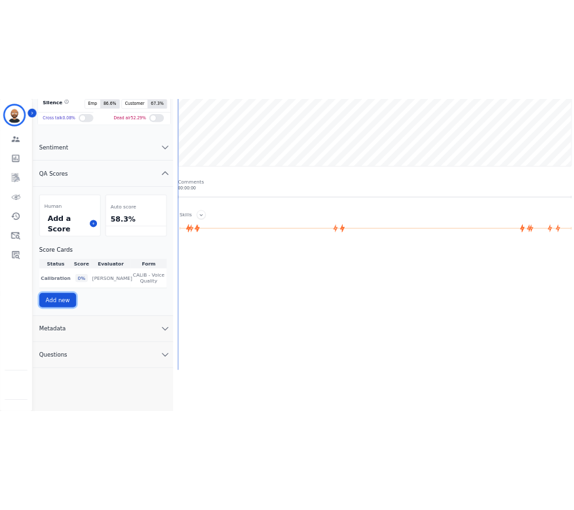
scroll to position [125, 0]
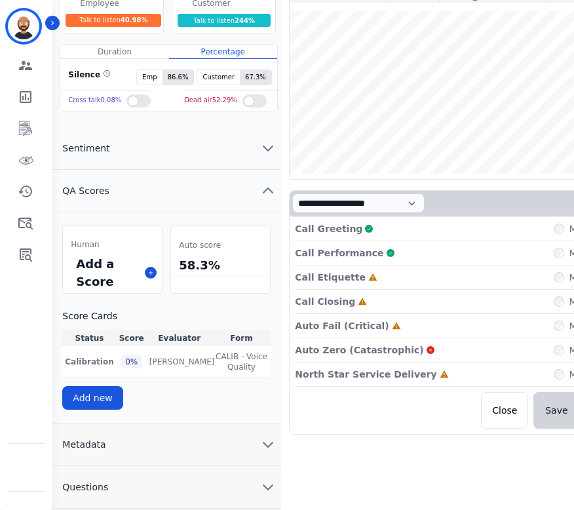
click at [412, 314] on div "Call Etiquette Incomplete Mark all as "N/A"" at bounding box center [485, 326] width 380 height 24
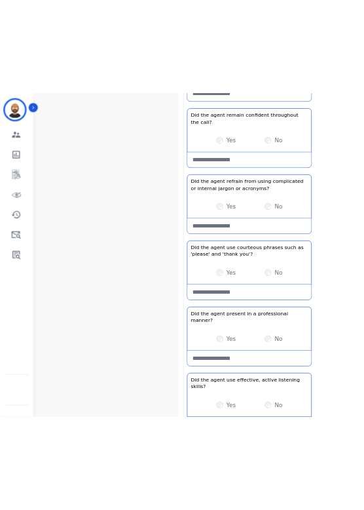
scroll to position [975, 0]
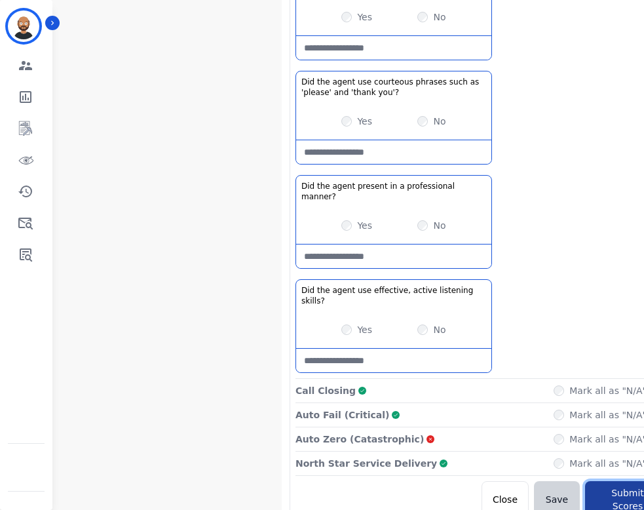
click at [412, 481] on button "Submit Scores" at bounding box center [627, 499] width 85 height 37
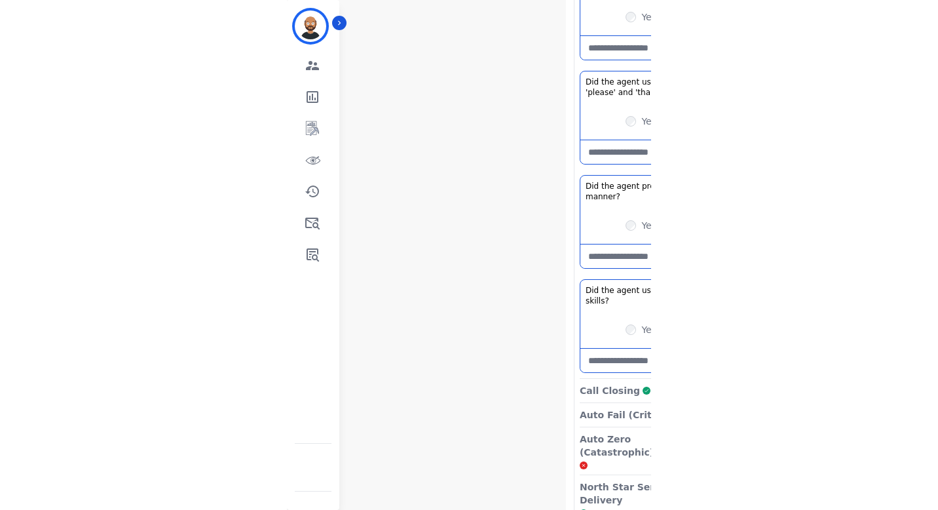
scroll to position [195, 0]
